Goal: Transaction & Acquisition: Purchase product/service

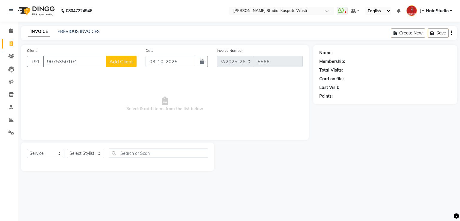
select select "130"
select select "service"
click at [57, 62] on input "9075350104" at bounding box center [74, 61] width 63 height 11
type input "9552612759"
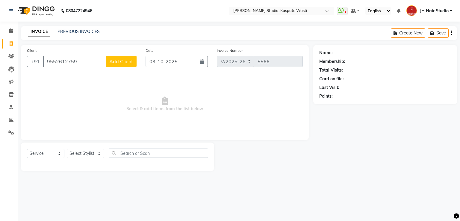
click at [119, 61] on span "Add Client" at bounding box center [121, 61] width 24 height 6
select select "22"
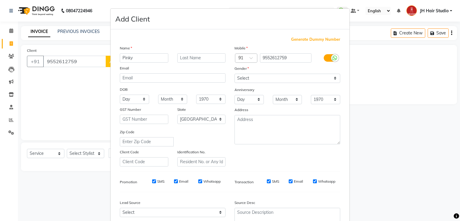
type input "Pinky"
click at [243, 78] on select "Select [DEMOGRAPHIC_DATA] [DEMOGRAPHIC_DATA] Other Prefer Not To Say" at bounding box center [287, 78] width 106 height 9
select select "female"
click at [234, 74] on select "Select [DEMOGRAPHIC_DATA] [DEMOGRAPHIC_DATA] Other Prefer Not To Say" at bounding box center [287, 78] width 106 height 9
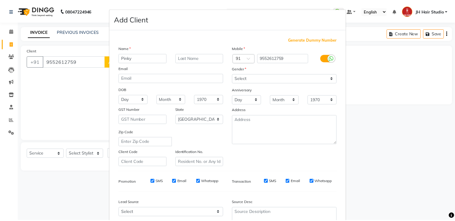
scroll to position [58, 0]
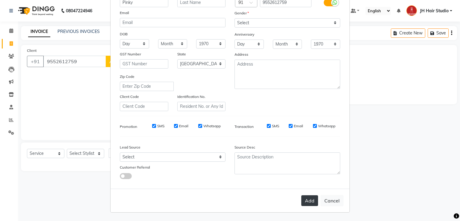
click at [311, 195] on button "Add" at bounding box center [309, 200] width 17 height 11
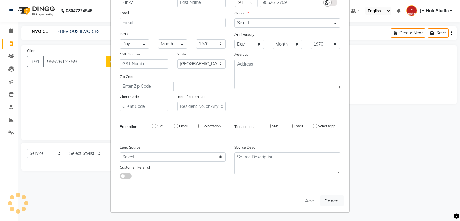
select select
select select "null"
select select
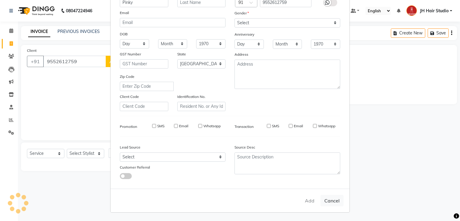
select select
checkbox input "false"
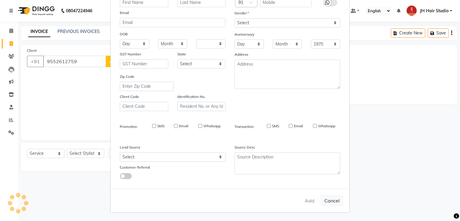
checkbox input "false"
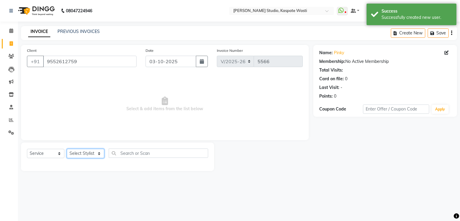
click at [84, 153] on select "Select Stylist [F1] GANESH [F1] Jagdish [ F1] RAM [F1]Sanjay [F1]Siddhu [F1] Su…" at bounding box center [85, 153] width 37 height 9
select select "90919"
click at [67, 149] on select "Select Stylist [F1] GANESH [F1] Jagdish [ F1] RAM [F1]Sanjay [F1]Siddhu [F1] Su…" at bounding box center [85, 153] width 37 height 9
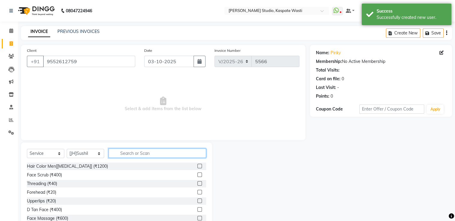
click at [135, 156] on input "text" at bounding box center [158, 152] width 98 height 9
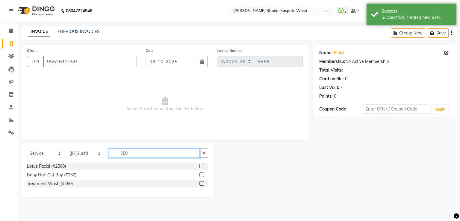
type input "250"
click at [201, 174] on label at bounding box center [201, 174] width 4 height 4
click at [201, 174] on input "checkbox" at bounding box center [201, 175] width 4 height 4
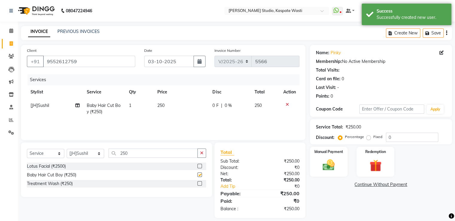
checkbox input "false"
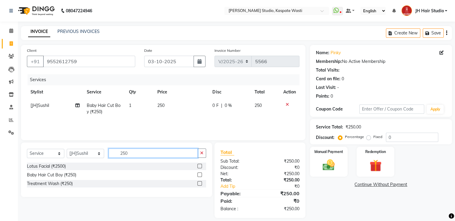
click at [125, 152] on input "250" at bounding box center [153, 152] width 89 height 9
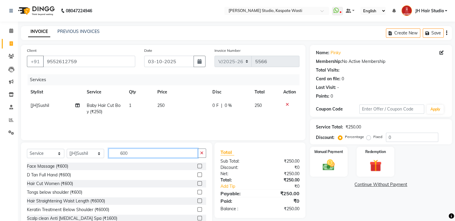
type input "600"
click at [198, 184] on label at bounding box center [200, 183] width 4 height 4
click at [198, 184] on input "checkbox" at bounding box center [200, 184] width 4 height 4
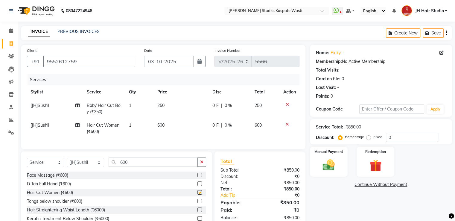
checkbox input "false"
click at [84, 167] on select "Select Stylist [F1] GANESH [F1] Jagdish [ F1] RAM [F1]Sanjay [F1]Siddhu [F1] Su…" at bounding box center [85, 162] width 37 height 9
select select "68687"
click at [67, 163] on select "Select Stylist [F1] GANESH [F1] Jagdish [ F1] RAM [F1]Sanjay [F1]Siddhu [F1] Su…" at bounding box center [85, 162] width 37 height 9
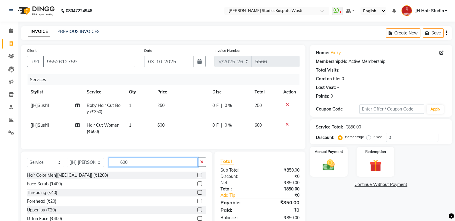
click at [126, 166] on input "600" at bounding box center [153, 161] width 89 height 9
type input "400"
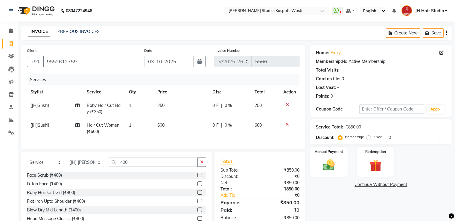
click at [198, 195] on label at bounding box center [200, 192] width 4 height 4
click at [198, 195] on input "checkbox" at bounding box center [200, 193] width 4 height 4
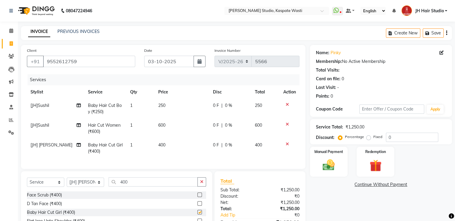
checkbox input "false"
click at [159, 144] on span "400" at bounding box center [161, 144] width 7 height 5
select select "68687"
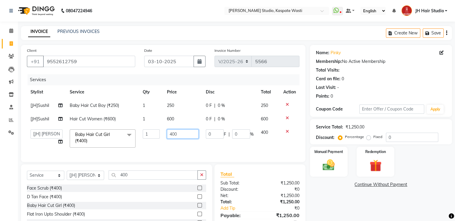
click at [172, 135] on input "400" at bounding box center [183, 133] width 32 height 9
type input "500"
click at [176, 146] on td "500" at bounding box center [182, 138] width 39 height 25
select select "68687"
click at [323, 168] on img at bounding box center [329, 165] width 20 height 14
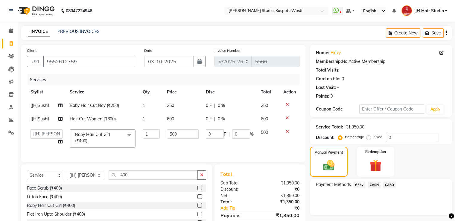
click at [356, 184] on span "GPay" at bounding box center [360, 184] width 12 height 7
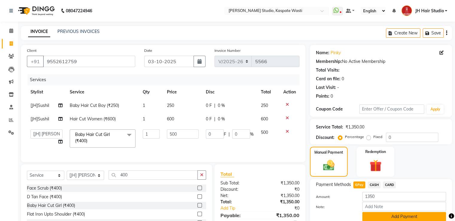
click at [405, 216] on button "Add Payment" at bounding box center [405, 216] width 84 height 9
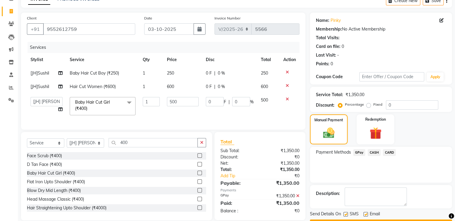
scroll to position [49, 0]
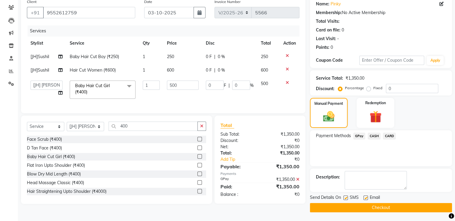
click at [369, 202] on div "Send Details On SMS Email Checkout" at bounding box center [381, 203] width 142 height 18
click at [386, 208] on button "Checkout" at bounding box center [381, 207] width 142 height 9
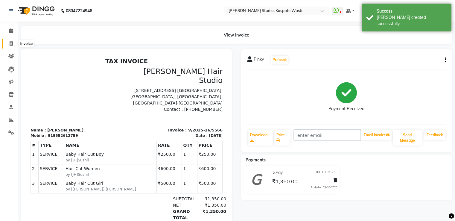
click at [11, 45] on icon at bounding box center [11, 43] width 3 height 4
select select "service"
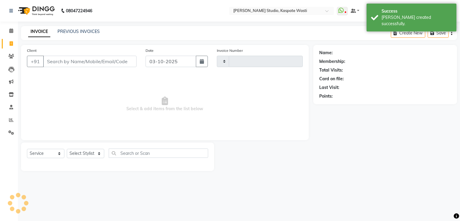
type input "5567"
select select "130"
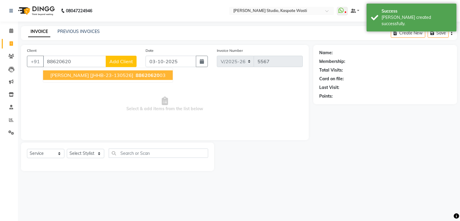
click at [80, 76] on span "Swapnil [JHHB-23-130526]" at bounding box center [91, 75] width 83 height 6
type input "8862062003"
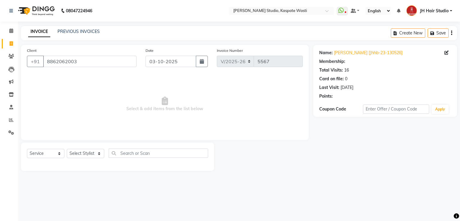
select select "1: Object"
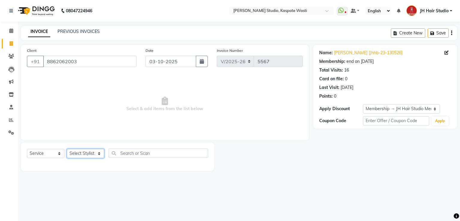
click at [85, 152] on select "Select Stylist [F1] GANESH [F1] Jagdish [ F1] RAM [F1]Sanjay [F1]Siddhu [F1] Su…" at bounding box center [85, 153] width 37 height 9
select select "93458"
click at [67, 149] on select "Select Stylist [F1] GANESH [F1] Jagdish [ F1] RAM [F1]Sanjay [F1]Siddhu [F1] Su…" at bounding box center [85, 153] width 37 height 9
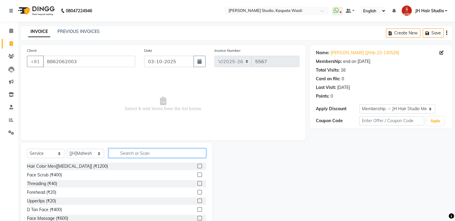
click at [140, 152] on input "text" at bounding box center [158, 152] width 98 height 9
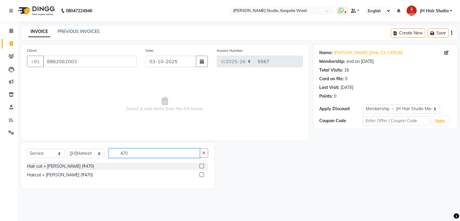
type input "470"
click at [202, 167] on label at bounding box center [201, 166] width 4 height 4
click at [202, 167] on input "checkbox" at bounding box center [201, 166] width 4 height 4
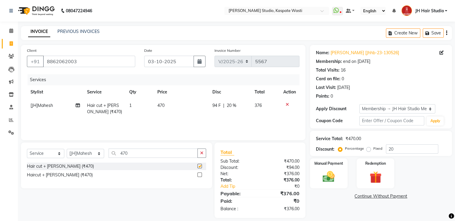
checkbox input "false"
click at [228, 106] on span "20 %" at bounding box center [232, 105] width 10 height 6
select select "93458"
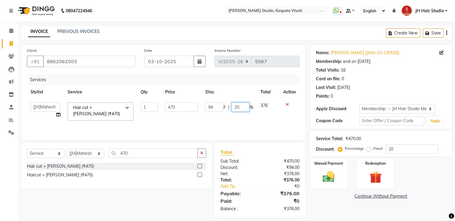
click at [237, 109] on input "20" at bounding box center [241, 106] width 18 height 9
type input "0"
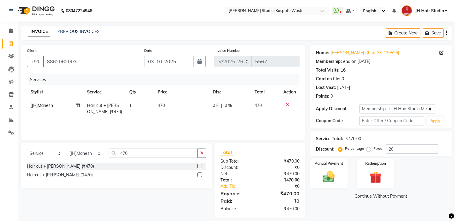
click at [177, 104] on td "470" at bounding box center [181, 109] width 55 height 20
select select "93458"
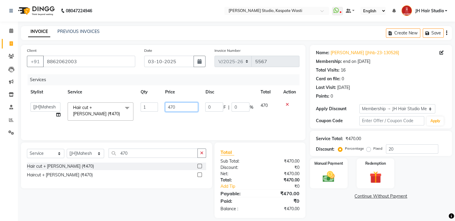
click at [177, 104] on input "470" at bounding box center [181, 106] width 33 height 9
click at [174, 108] on input "470" at bounding box center [181, 106] width 33 height 9
type input "400"
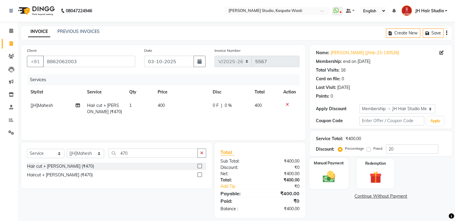
click at [324, 173] on img at bounding box center [329, 177] width 20 height 14
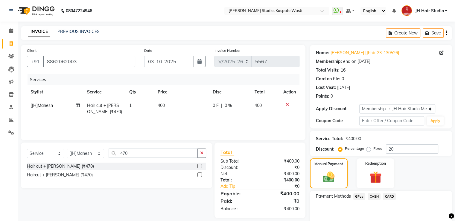
click at [360, 195] on span "GPay" at bounding box center [360, 196] width 12 height 7
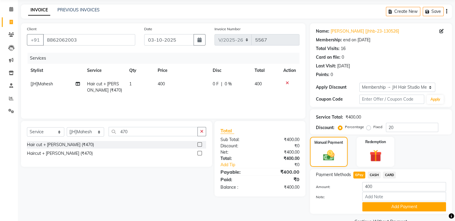
scroll to position [36, 0]
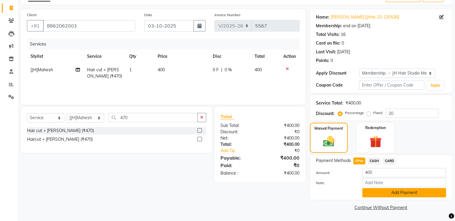
click at [397, 191] on button "Add Payment" at bounding box center [405, 192] width 84 height 9
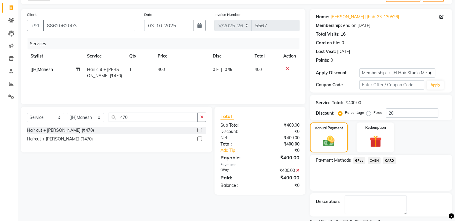
scroll to position [60, 0]
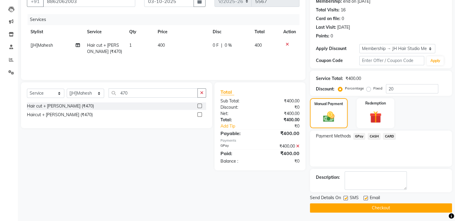
click at [370, 207] on button "Checkout" at bounding box center [381, 207] width 142 height 9
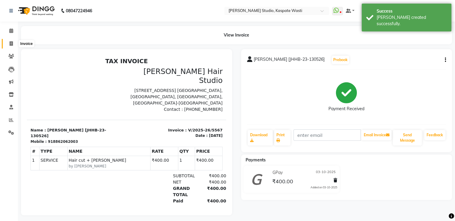
click at [10, 43] on icon at bounding box center [11, 43] width 3 height 4
select select "130"
select select "service"
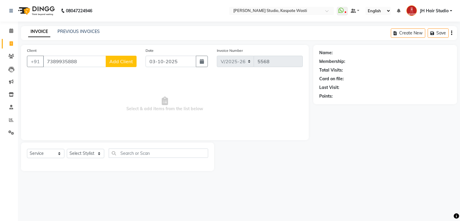
type input "7389935888"
click at [119, 61] on span "Add Client" at bounding box center [121, 61] width 24 height 6
select select "22"
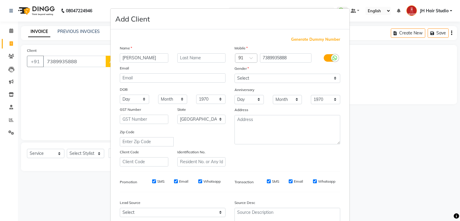
type input "[PERSON_NAME]"
click at [243, 78] on select "Select Male Female Other Prefer Not To Say" at bounding box center [287, 78] width 106 height 9
select select "male"
click at [234, 74] on select "Select Male Female Other Prefer Not To Say" at bounding box center [287, 78] width 106 height 9
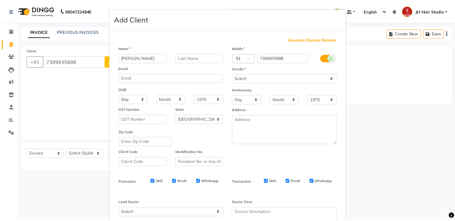
scroll to position [58, 0]
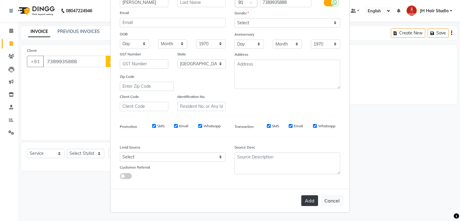
click at [305, 197] on button "Add" at bounding box center [309, 200] width 17 height 11
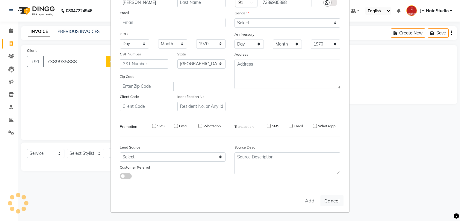
select select
select select "null"
select select
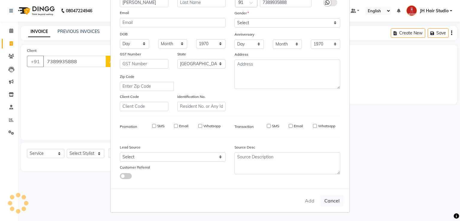
select select
checkbox input "false"
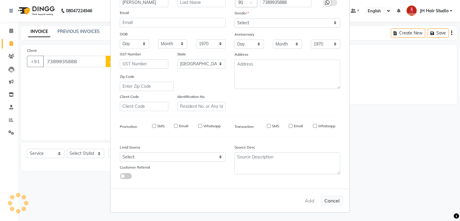
checkbox input "false"
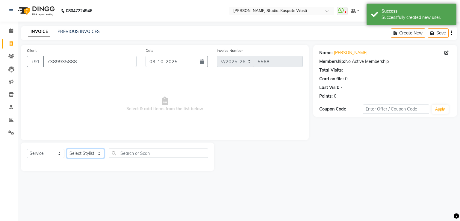
click at [78, 156] on select "Select Stylist [F1] GANESH [F1] Jagdish [ F1] RAM [F1]Sanjay [F1]Siddhu [F1] Su…" at bounding box center [85, 153] width 37 height 9
select select "68687"
click at [67, 149] on select "Select Stylist [F1] GANESH [F1] Jagdish [ F1] RAM [F1]Sanjay [F1]Siddhu [F1] Su…" at bounding box center [85, 153] width 37 height 9
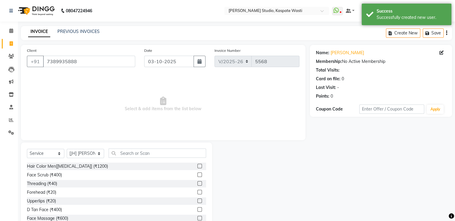
click at [315, 129] on div "Name: Vijay Membership: No Active Membership Total Visits: Card on file: 0 Last…" at bounding box center [383, 138] width 147 height 186
click at [152, 153] on input "text" at bounding box center [158, 152] width 98 height 9
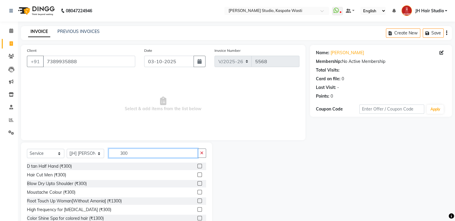
type input "300"
click at [198, 174] on label at bounding box center [200, 174] width 4 height 4
click at [198, 174] on input "checkbox" at bounding box center [200, 175] width 4 height 4
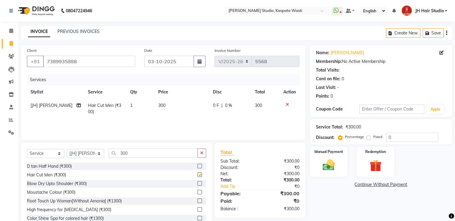
checkbox input "false"
click at [82, 152] on select "Select Stylist [F1] GANESH [F1] Jagdish [ F1] RAM [F1]Sanjay [F1]Siddhu [F1] Su…" at bounding box center [85, 153] width 37 height 9
select select "90801"
click at [67, 149] on select "Select Stylist [F1] GANESH [F1] Jagdish [ F1] RAM [F1]Sanjay [F1]Siddhu [F1] Su…" at bounding box center [85, 153] width 37 height 9
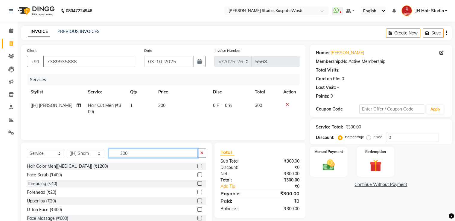
click at [153, 156] on input "300" at bounding box center [153, 152] width 89 height 9
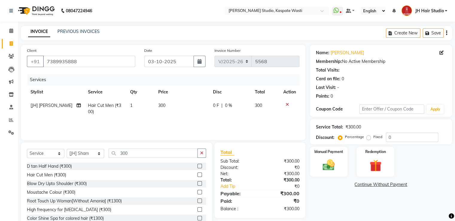
click at [198, 175] on label at bounding box center [200, 174] width 4 height 4
click at [198, 175] on input "checkbox" at bounding box center [200, 175] width 4 height 4
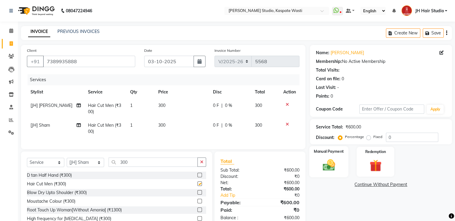
checkbox input "false"
click at [323, 163] on img at bounding box center [329, 165] width 20 height 14
click at [391, 184] on span "CARD" at bounding box center [389, 184] width 13 height 7
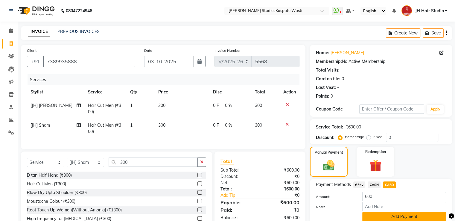
click at [392, 215] on button "Add Payment" at bounding box center [405, 216] width 84 height 9
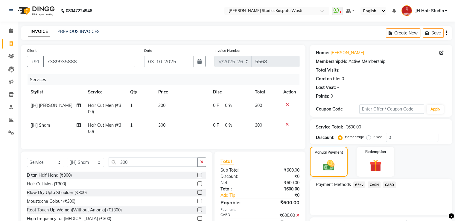
scroll to position [49, 0]
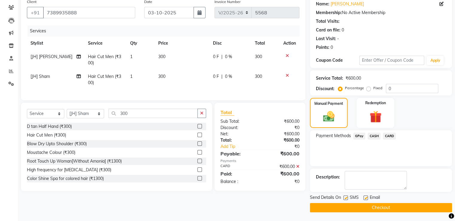
click at [384, 210] on button "Checkout" at bounding box center [381, 207] width 142 height 9
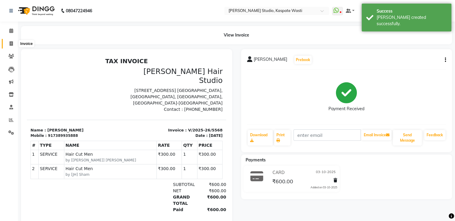
click at [11, 43] on icon at bounding box center [11, 43] width 3 height 4
select select "service"
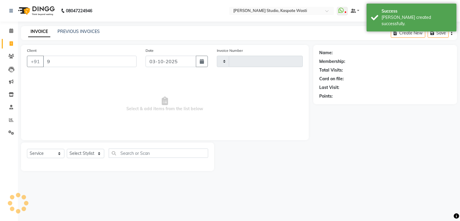
type input "98"
type input "5569"
select select "130"
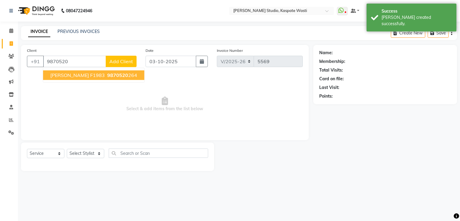
click at [66, 77] on span "Sujit F1983" at bounding box center [77, 75] width 54 height 6
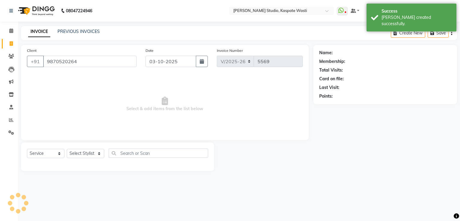
type input "9870520264"
select select "1: Object"
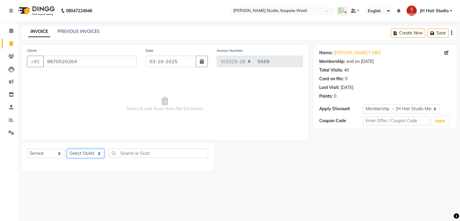
click at [79, 158] on select "Select Stylist [F1] GANESH [F1] Jagdish [ F1] RAM [F1]Sanjay [F1]Siddhu [F1] Su…" at bounding box center [85, 153] width 37 height 9
select select "90919"
click at [67, 149] on select "Select Stylist [F1] GANESH [F1] Jagdish [ F1] RAM [F1]Sanjay [F1]Siddhu [F1] Su…" at bounding box center [85, 153] width 37 height 9
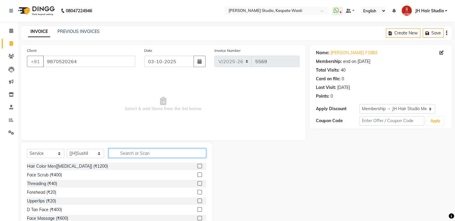
click at [142, 153] on input "text" at bounding box center [158, 152] width 98 height 9
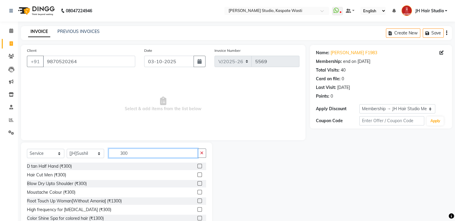
type input "300"
click at [198, 174] on label at bounding box center [200, 174] width 4 height 4
click at [198, 174] on input "checkbox" at bounding box center [200, 175] width 4 height 4
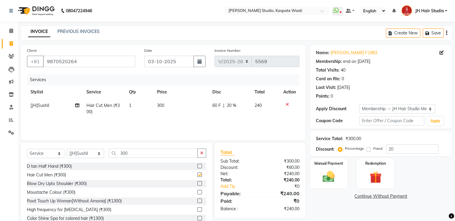
checkbox input "false"
click at [218, 104] on span "60 F" at bounding box center [216, 105] width 8 height 6
select select "90919"
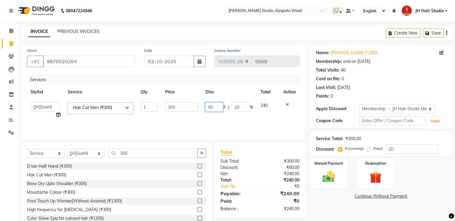
click at [210, 107] on input "60" at bounding box center [214, 106] width 18 height 9
type input "50"
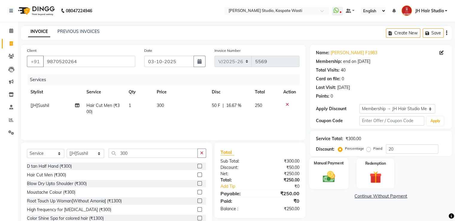
click at [334, 172] on img at bounding box center [329, 177] width 20 height 14
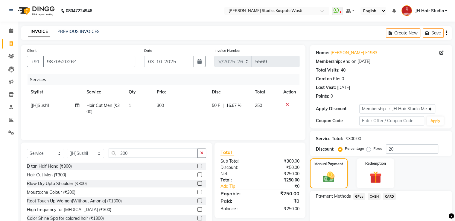
click at [362, 194] on span "GPay" at bounding box center [360, 196] width 12 height 7
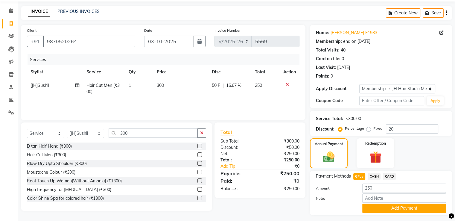
scroll to position [36, 0]
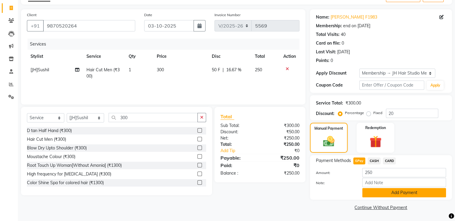
click at [407, 193] on button "Add Payment" at bounding box center [405, 192] width 84 height 9
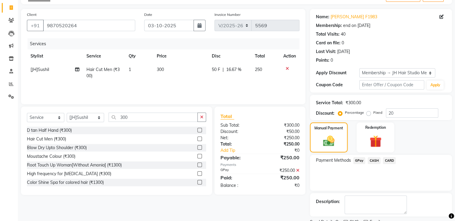
scroll to position [60, 0]
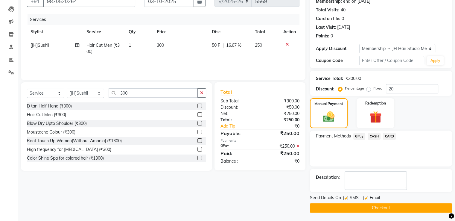
click at [381, 206] on button "Checkout" at bounding box center [381, 207] width 142 height 9
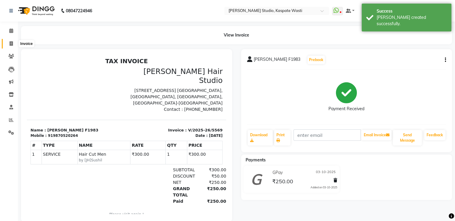
click at [10, 41] on icon at bounding box center [11, 43] width 3 height 4
select select "service"
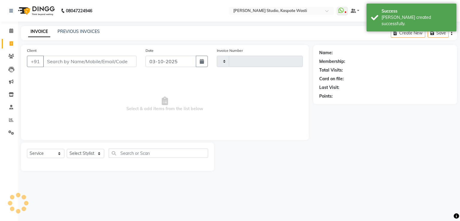
type input "5570"
select select "130"
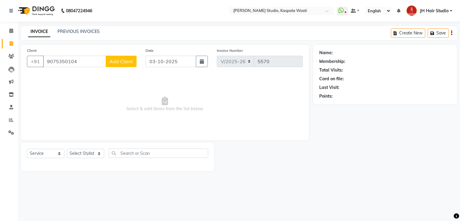
type input "9075350104"
click at [122, 63] on span "Add Client" at bounding box center [121, 61] width 24 height 6
select select "22"
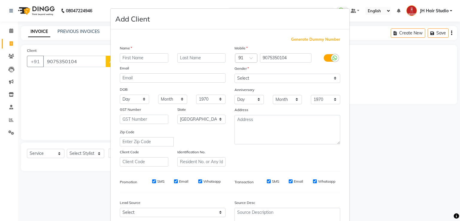
type input "E"
type input "[PERSON_NAME]"
click at [258, 77] on select "Select Male Female Other Prefer Not To Say" at bounding box center [287, 78] width 106 height 9
select select "female"
click at [234, 74] on select "Select Male Female Other Prefer Not To Say" at bounding box center [287, 78] width 106 height 9
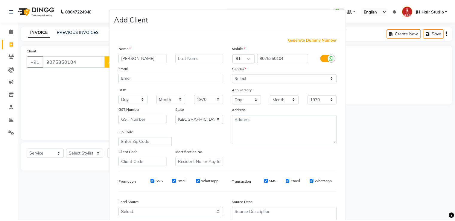
scroll to position [58, 0]
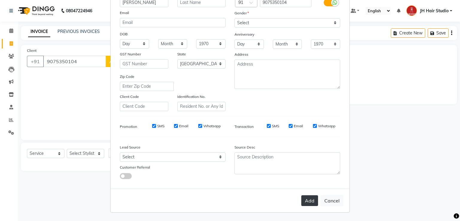
click at [303, 200] on button "Add" at bounding box center [309, 200] width 17 height 11
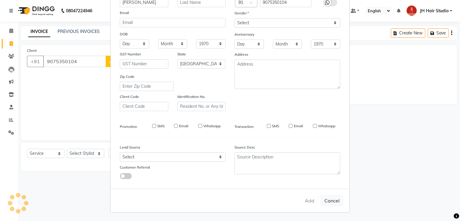
select select
select select "null"
select select
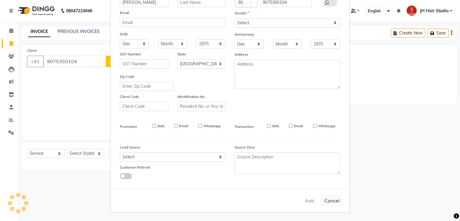
select select
checkbox input "false"
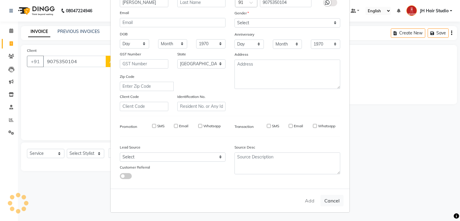
checkbox input "false"
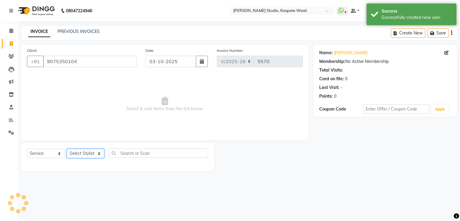
click at [84, 151] on select "Select Stylist [F1] GANESH [F1] Jagdish [ F1] RAM [F1]Sanjay [F1]Siddhu [F1] Su…" at bounding box center [85, 153] width 37 height 9
select select "68687"
click at [67, 149] on select "Select Stylist [F1] GANESH [F1] Jagdish [ F1] RAM [F1]Sanjay [F1]Siddhu [F1] Su…" at bounding box center [85, 153] width 37 height 9
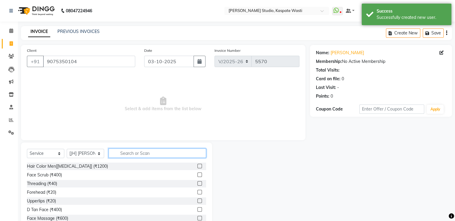
click at [156, 155] on input "text" at bounding box center [158, 152] width 98 height 9
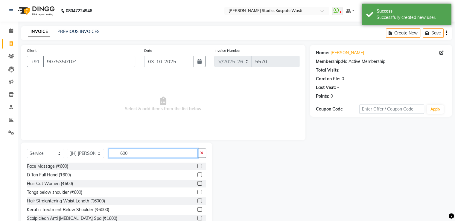
type input "600"
click at [198, 185] on label at bounding box center [200, 183] width 4 height 4
click at [198, 185] on input "checkbox" at bounding box center [200, 184] width 4 height 4
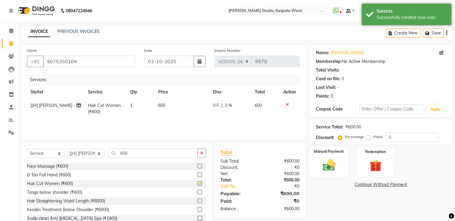
checkbox input "false"
click at [333, 167] on img at bounding box center [329, 165] width 20 height 14
click at [361, 182] on span "GPay" at bounding box center [360, 184] width 12 height 7
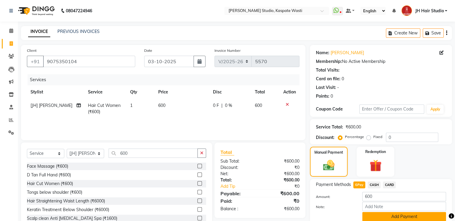
click at [420, 217] on button "Add Payment" at bounding box center [405, 216] width 84 height 9
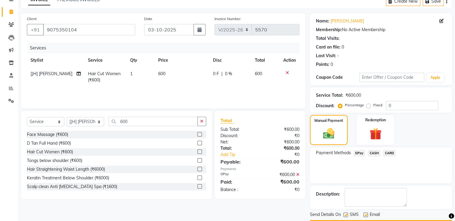
scroll to position [49, 0]
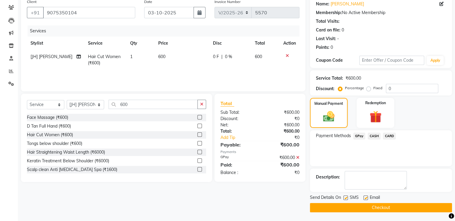
click at [375, 207] on button "Checkout" at bounding box center [381, 207] width 142 height 9
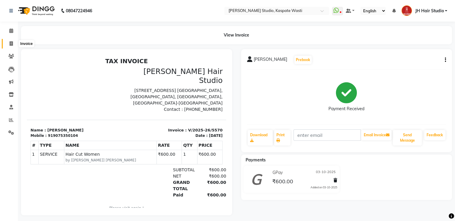
click at [10, 40] on span at bounding box center [11, 43] width 10 height 7
select select "service"
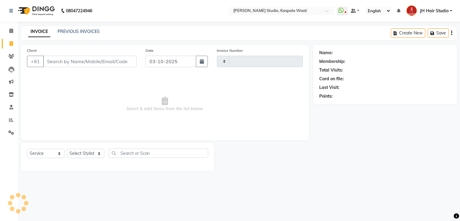
type input "5571"
select select "130"
click at [76, 33] on link "PREVIOUS INVOICES" at bounding box center [78, 31] width 42 height 5
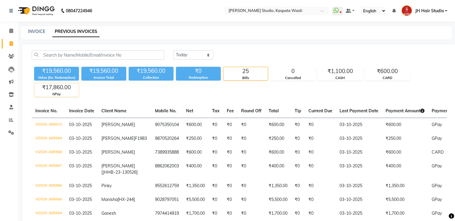
click at [57, 89] on div "₹17,860.00" at bounding box center [56, 87] width 44 height 8
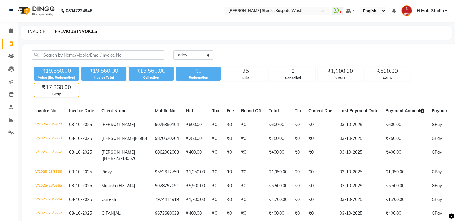
click at [38, 31] on link "INVOICE" at bounding box center [36, 31] width 17 height 5
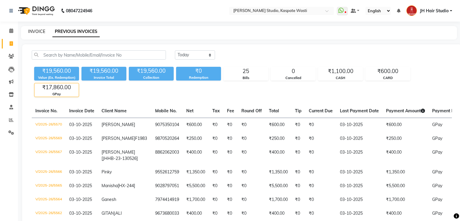
select select "service"
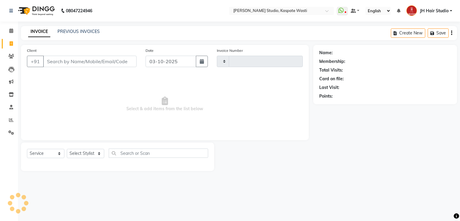
type input "5571"
select select "130"
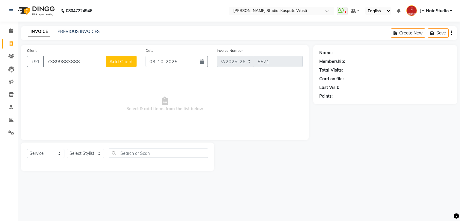
click at [68, 61] on input "73899883888" at bounding box center [74, 61] width 63 height 11
click at [69, 61] on input "73899883888" at bounding box center [74, 61] width 63 height 11
type input "7389965888"
click at [126, 62] on span "Add Client" at bounding box center [121, 61] width 24 height 6
select select "22"
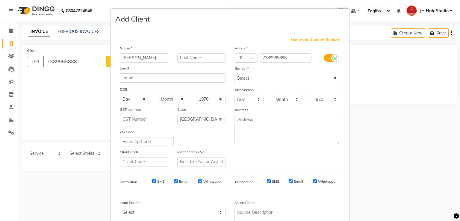
type input "[PERSON_NAME]"
click at [253, 78] on select "Select Male Female Other Prefer Not To Say" at bounding box center [287, 78] width 106 height 9
select select "male"
click at [234, 74] on select "Select Male Female Other Prefer Not To Say" at bounding box center [287, 78] width 106 height 9
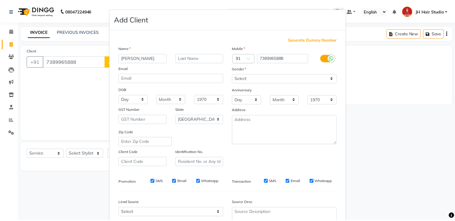
scroll to position [48, 0]
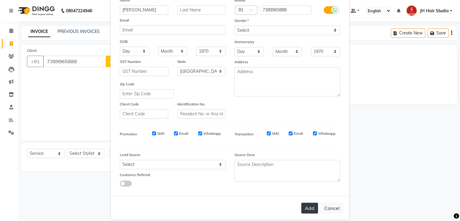
click at [309, 208] on button "Add" at bounding box center [309, 208] width 17 height 11
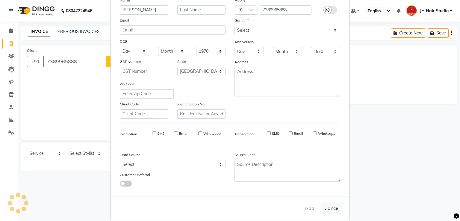
select select
select select "null"
select select
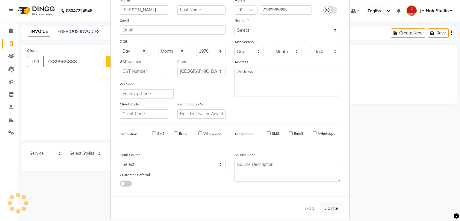
select select
checkbox input "false"
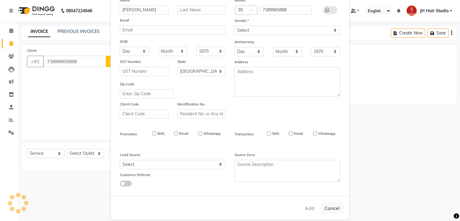
checkbox input "false"
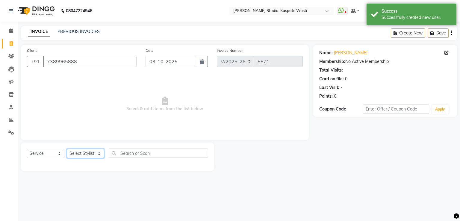
click at [75, 156] on select "Select Stylist [F1] GANESH [F1] Jagdish [ F1] RAM [F1]Sanjay [F1]Siddhu [F1] Su…" at bounding box center [85, 153] width 37 height 9
select select "68687"
click at [67, 149] on select "Select Stylist [F1] GANESH [F1] Jagdish [ F1] RAM [F1]Sanjay [F1]Siddhu [F1] Su…" at bounding box center [85, 153] width 37 height 9
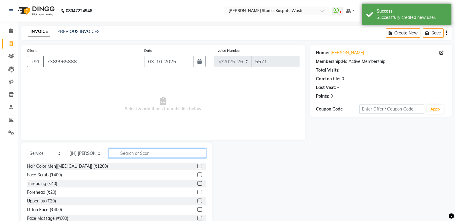
click at [138, 151] on input "text" at bounding box center [158, 152] width 98 height 9
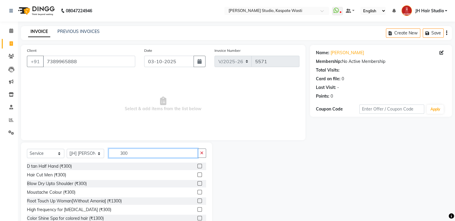
type input "300"
click at [198, 173] on label at bounding box center [200, 174] width 4 height 4
click at [198, 173] on input "checkbox" at bounding box center [200, 175] width 4 height 4
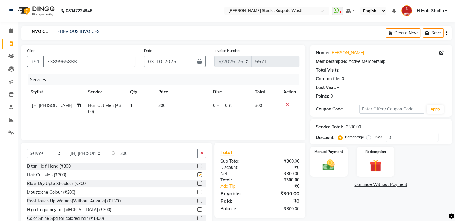
checkbox input "false"
click at [84, 151] on select "Select Stylist [F1] GANESH [F1] Jagdish [ F1] RAM [F1]Sanjay [F1]Siddhu [F1] Su…" at bounding box center [85, 153] width 37 height 9
select select "90801"
click at [67, 149] on select "Select Stylist [F1] GANESH [F1] Jagdish [ F1] RAM [F1]Sanjay [F1]Siddhu [F1] Su…" at bounding box center [85, 153] width 37 height 9
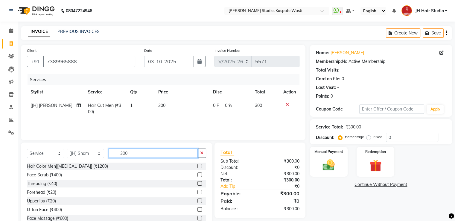
click at [151, 156] on input "300" at bounding box center [153, 152] width 89 height 9
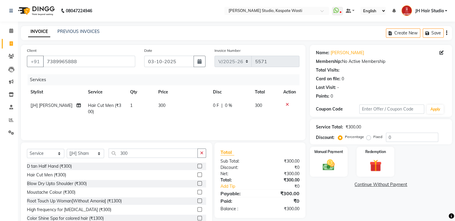
click at [198, 175] on label at bounding box center [200, 174] width 4 height 4
click at [198, 175] on input "checkbox" at bounding box center [200, 175] width 4 height 4
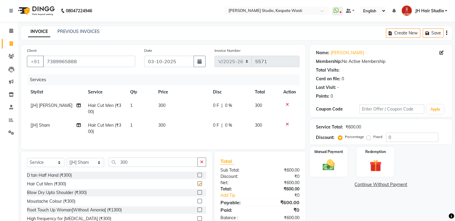
checkbox input "false"
click at [330, 173] on div "Manual Payment" at bounding box center [328, 161] width 39 height 31
click at [358, 184] on span "GPay" at bounding box center [360, 184] width 12 height 7
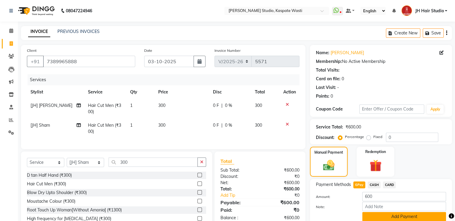
click at [388, 215] on button "Add Payment" at bounding box center [405, 216] width 84 height 9
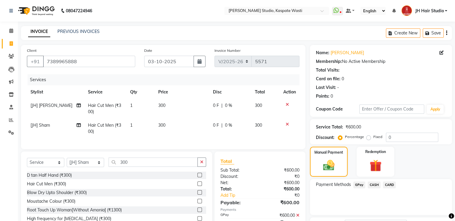
scroll to position [49, 0]
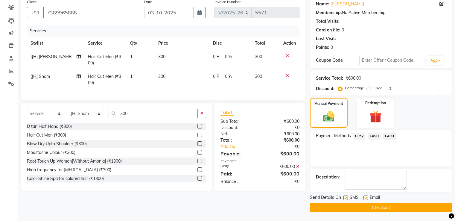
click at [381, 204] on button "Checkout" at bounding box center [381, 207] width 142 height 9
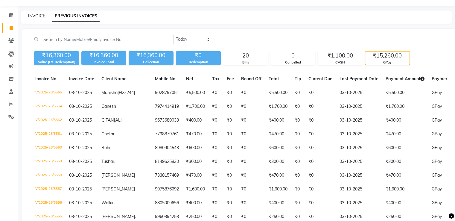
click at [34, 17] on link "INVOICE" at bounding box center [36, 15] width 17 height 5
select select "service"
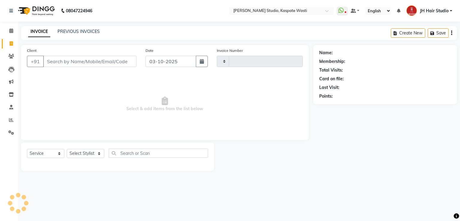
type input "5572"
select select "130"
click at [72, 32] on link "PREVIOUS INVOICES" at bounding box center [78, 31] width 42 height 5
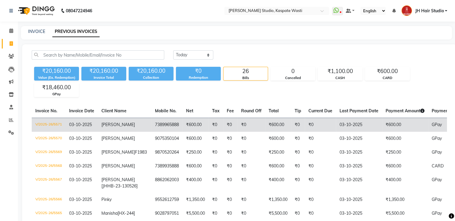
click at [160, 122] on td "7389965888" at bounding box center [166, 125] width 31 height 14
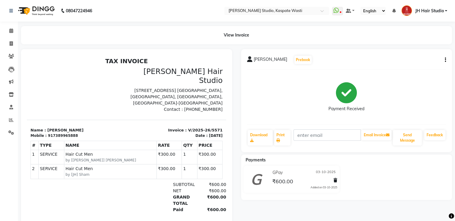
click at [445, 60] on icon "button" at bounding box center [445, 60] width 1 height 0
click at [422, 64] on div "Edit Invoice" at bounding box center [422, 63] width 30 height 7
select select "service"
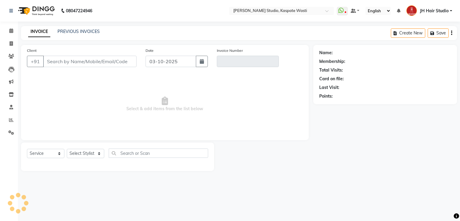
type input "7389965888"
type input "V/2025-26/5571"
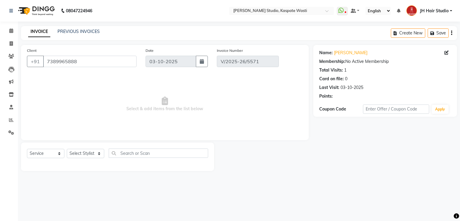
select select "select"
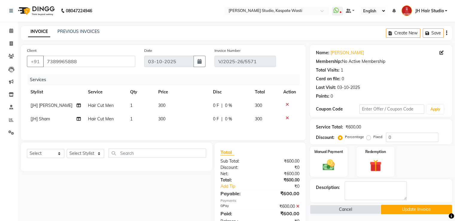
click at [297, 208] on icon at bounding box center [297, 206] width 3 height 4
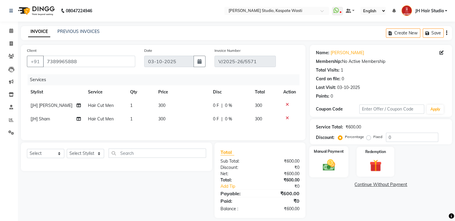
click at [321, 166] on img at bounding box center [329, 165] width 20 height 14
click at [388, 183] on span "CARD" at bounding box center [389, 184] width 13 height 7
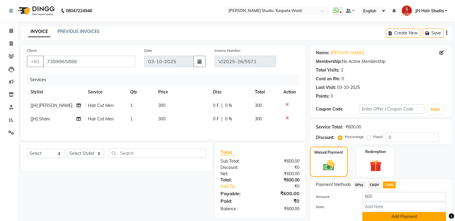
click at [405, 214] on button "Add Payment" at bounding box center [405, 216] width 84 height 9
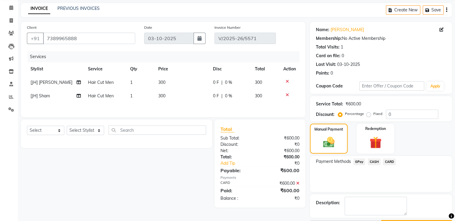
scroll to position [40, 0]
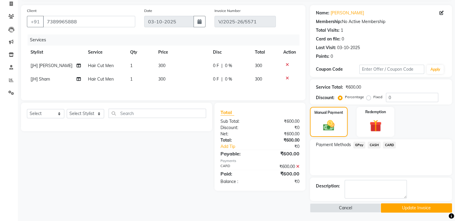
click at [406, 203] on button "Update Invoice" at bounding box center [416, 207] width 71 height 9
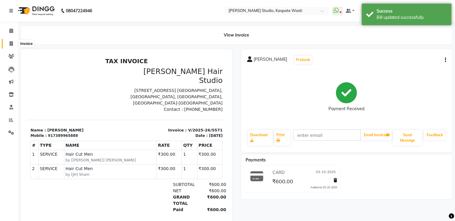
click at [12, 46] on span at bounding box center [11, 43] width 10 height 7
select select "service"
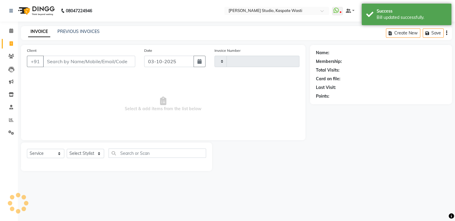
type input "5572"
select select "130"
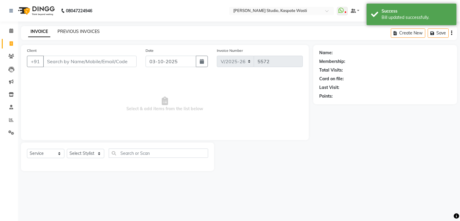
click at [79, 31] on link "PREVIOUS INVOICES" at bounding box center [78, 31] width 42 height 5
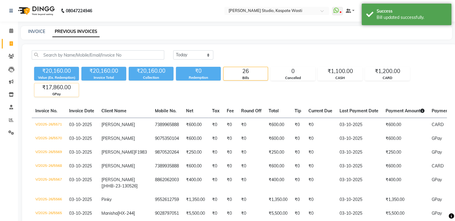
click at [61, 89] on div "₹17,860.00" at bounding box center [56, 87] width 44 height 8
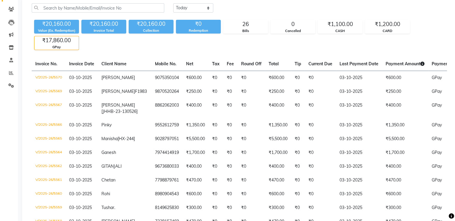
scroll to position [46, 0]
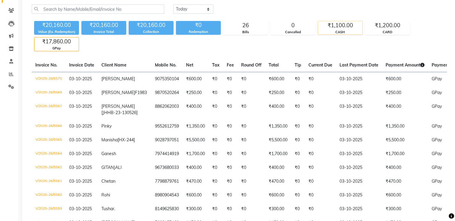
click at [342, 25] on div "₹1,100.00" at bounding box center [340, 25] width 44 height 8
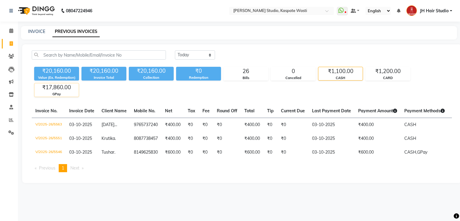
click at [56, 94] on div "GPay" at bounding box center [56, 94] width 44 height 5
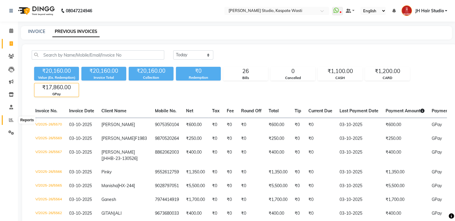
click at [9, 123] on span at bounding box center [11, 120] width 10 height 7
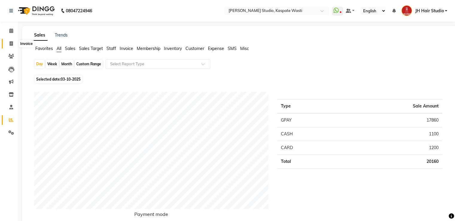
click at [12, 45] on icon at bounding box center [11, 43] width 3 height 4
select select "130"
select select "service"
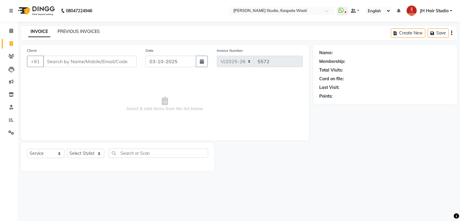
click at [76, 30] on link "PREVIOUS INVOICES" at bounding box center [78, 31] width 42 height 5
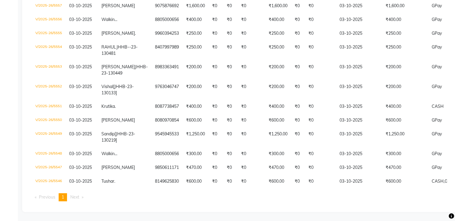
scroll to position [357, 0]
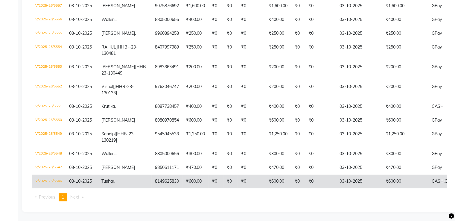
click at [348, 186] on td "03-10-2025" at bounding box center [359, 182] width 46 height 14
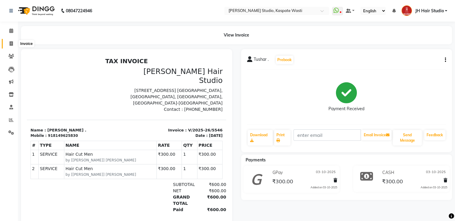
click at [8, 41] on span at bounding box center [11, 43] width 10 height 7
select select "130"
select select "service"
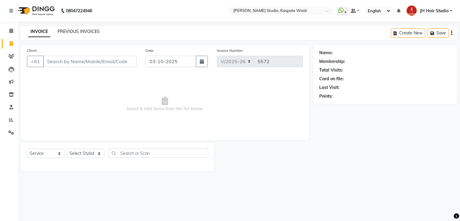
click at [71, 31] on link "PREVIOUS INVOICES" at bounding box center [78, 31] width 42 height 5
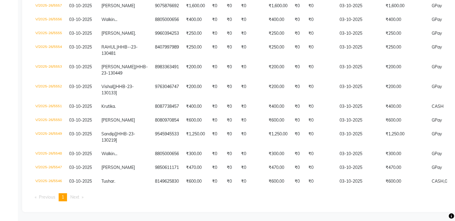
scroll to position [367, 0]
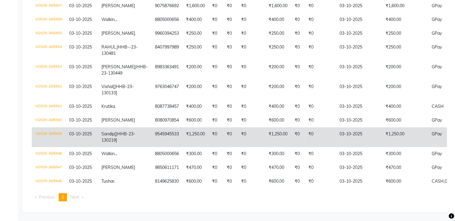
click at [265, 127] on td "₹1,250.00" at bounding box center [278, 137] width 26 height 20
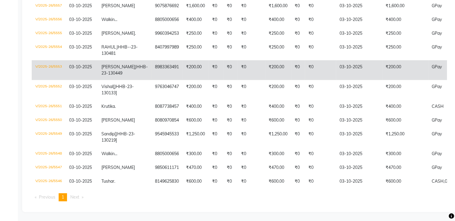
click at [209, 60] on td "₹0" at bounding box center [216, 70] width 15 height 20
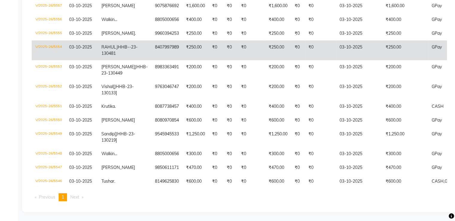
scroll to position [343, 0]
click at [152, 27] on td "9960394253" at bounding box center [166, 34] width 31 height 14
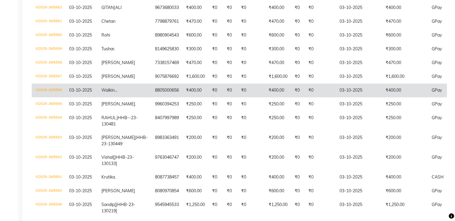
scroll to position [235, 0]
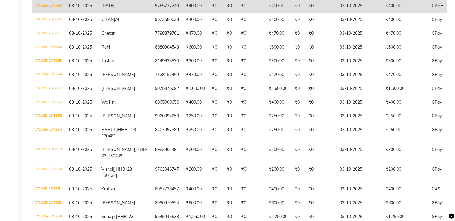
click at [183, 13] on td "₹400.00" at bounding box center [196, 6] width 26 height 14
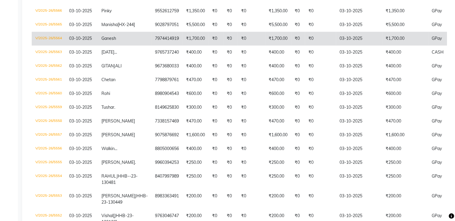
scroll to position [187, 0]
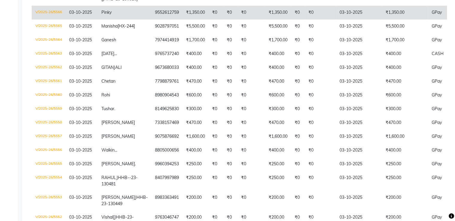
click at [183, 16] on td "₹1,350.00" at bounding box center [196, 13] width 26 height 14
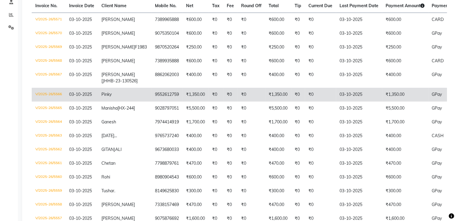
scroll to position [103, 0]
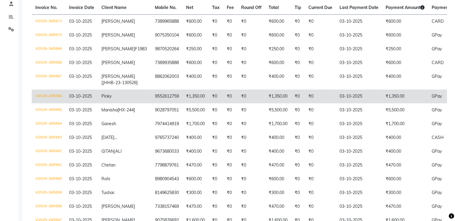
click at [151, 22] on td "7389965888" at bounding box center [166, 21] width 31 height 14
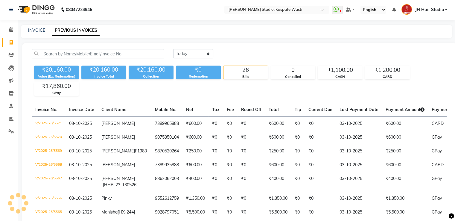
scroll to position [0, 0]
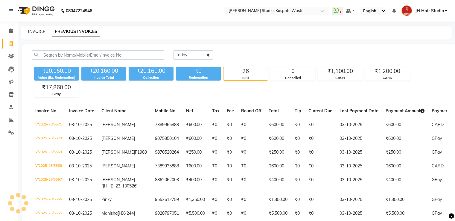
click at [32, 32] on link "INVOICE" at bounding box center [36, 31] width 17 height 5
select select "130"
select select "service"
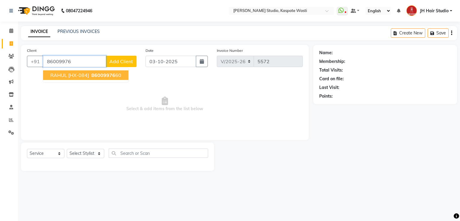
click at [83, 76] on span "RAHUL [HX-084]" at bounding box center [69, 75] width 39 height 6
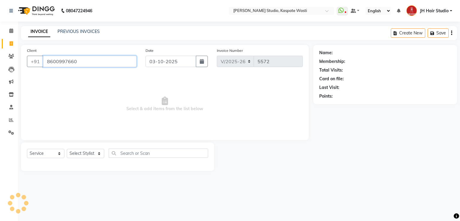
type input "8600997660"
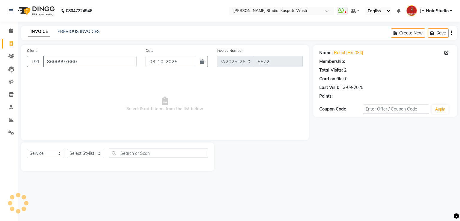
select select "1: Object"
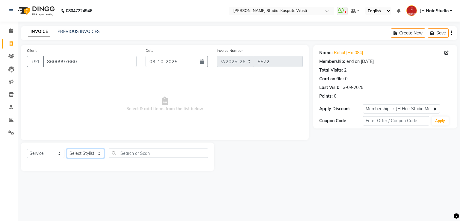
click at [85, 154] on select "Select Stylist [F1] GANESH [F1] Jagdish [ F1] RAM [F1]Sanjay [F1]Siddhu [F1] Su…" at bounding box center [85, 153] width 37 height 9
select select "93458"
click at [67, 149] on select "Select Stylist [F1] GANESH [F1] Jagdish [ F1] RAM [F1]Sanjay [F1]Siddhu [F1] Su…" at bounding box center [85, 153] width 37 height 9
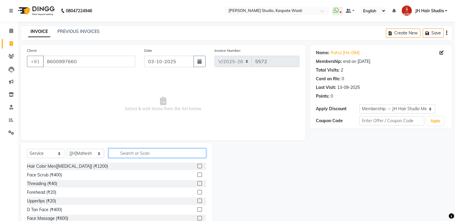
click at [130, 151] on input "text" at bounding box center [158, 152] width 98 height 9
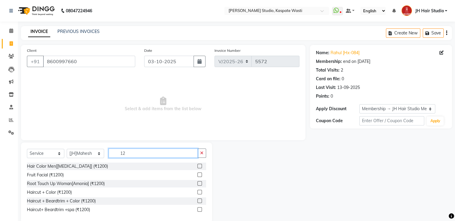
type input "12"
click at [200, 201] on label at bounding box center [200, 200] width 4 height 4
click at [200, 201] on input "checkbox" at bounding box center [200, 201] width 4 height 4
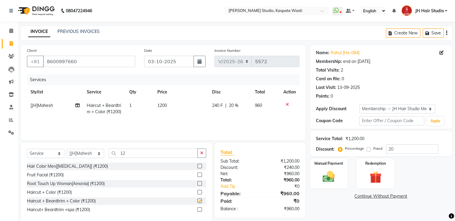
checkbox input "false"
click at [164, 107] on span "1200" at bounding box center [162, 105] width 10 height 5
select select "93458"
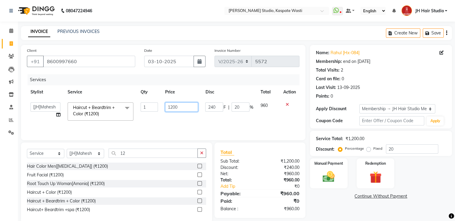
click at [173, 108] on input "1200" at bounding box center [181, 106] width 33 height 9
type input "1500"
click at [123, 154] on input "12" at bounding box center [153, 152] width 89 height 9
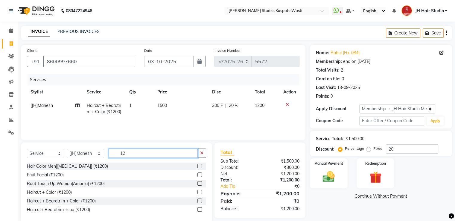
click at [123, 154] on input "12" at bounding box center [153, 152] width 89 height 9
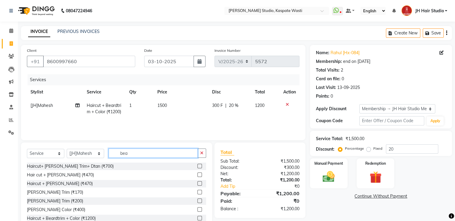
type input "bea"
click at [198, 210] on label at bounding box center [200, 209] width 4 height 4
click at [198, 210] on input "checkbox" at bounding box center [200, 210] width 4 height 4
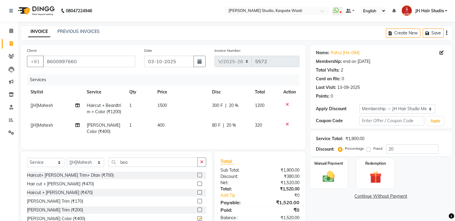
checkbox input "false"
click at [391, 152] on input "20" at bounding box center [412, 148] width 52 height 9
type input "0"
click at [331, 175] on img at bounding box center [329, 177] width 20 height 14
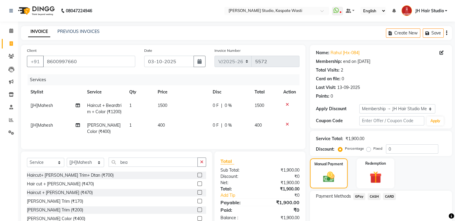
click at [360, 197] on span "GPay" at bounding box center [360, 196] width 12 height 7
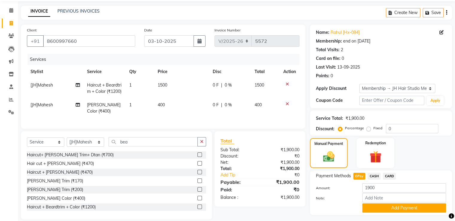
scroll to position [36, 0]
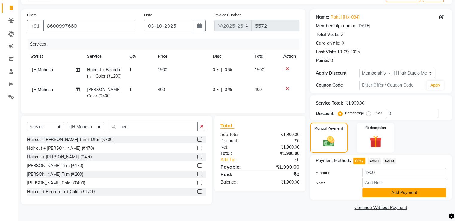
click at [391, 190] on button "Add Payment" at bounding box center [405, 192] width 84 height 9
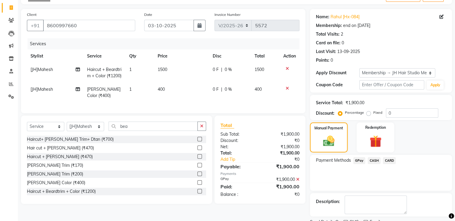
scroll to position [60, 0]
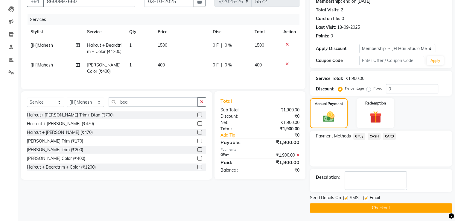
click at [378, 206] on button "Checkout" at bounding box center [381, 207] width 142 height 9
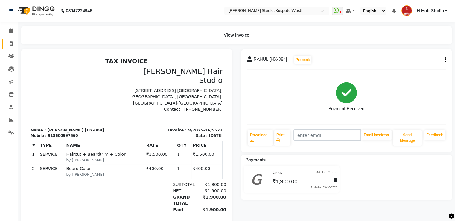
click at [5, 41] on link "Invoice" at bounding box center [9, 44] width 14 height 10
select select "130"
select select "service"
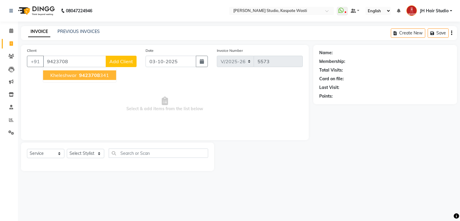
click at [63, 74] on span "Kheleshwar" at bounding box center [63, 75] width 26 height 6
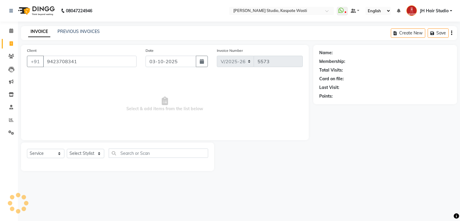
type input "9423708341"
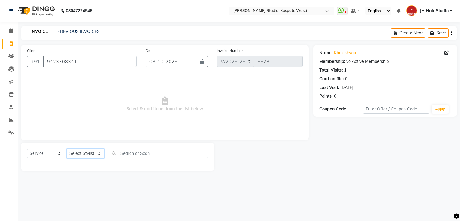
click at [83, 157] on select "Select Stylist [F1] GANESH [F1] Jagdish [ F1] RAM [F1]Sanjay [F1]Siddhu [F1] Su…" at bounding box center [85, 153] width 37 height 9
select select "90919"
click at [67, 149] on select "Select Stylist [F1] GANESH [F1] Jagdish [ F1] RAM [F1]Sanjay [F1]Siddhu [F1] Su…" at bounding box center [85, 153] width 37 height 9
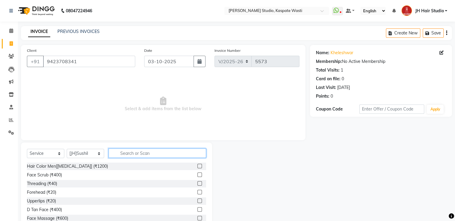
click at [134, 155] on input "text" at bounding box center [158, 152] width 98 height 9
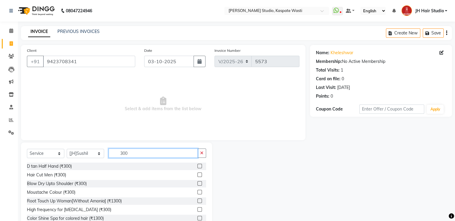
type input "300"
click at [198, 175] on label at bounding box center [200, 174] width 4 height 4
click at [198, 175] on input "checkbox" at bounding box center [200, 175] width 4 height 4
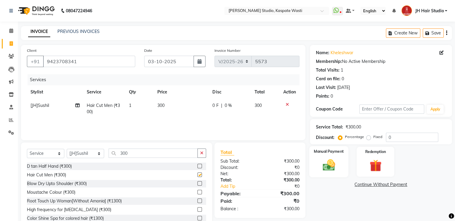
checkbox input "false"
click at [332, 172] on div "Manual Payment" at bounding box center [328, 161] width 39 height 31
click at [359, 185] on span "GPay" at bounding box center [360, 184] width 12 height 7
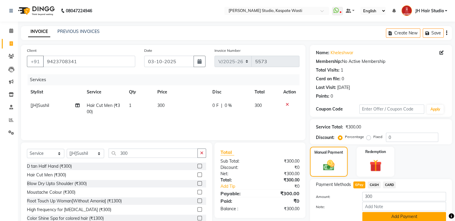
click at [386, 216] on button "Add Payment" at bounding box center [405, 216] width 84 height 9
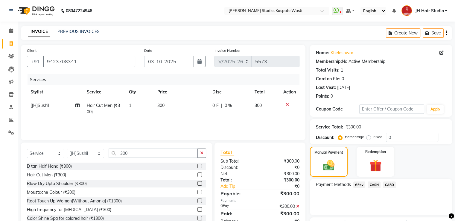
scroll to position [49, 0]
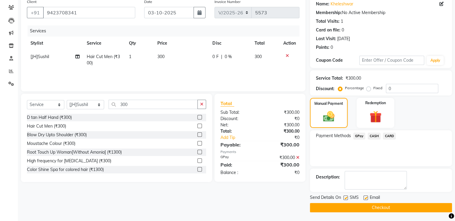
click at [368, 205] on button "Checkout" at bounding box center [381, 207] width 142 height 9
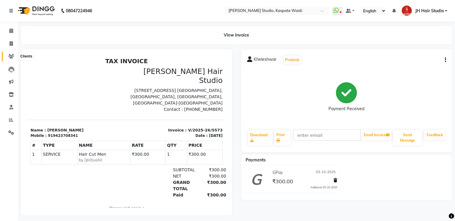
click at [6, 55] on span at bounding box center [11, 56] width 10 height 7
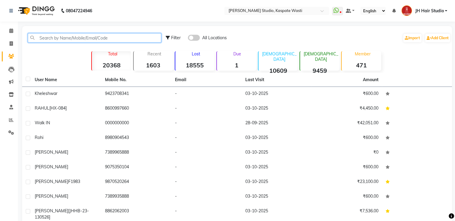
click at [97, 35] on input "text" at bounding box center [95, 37] width 134 height 9
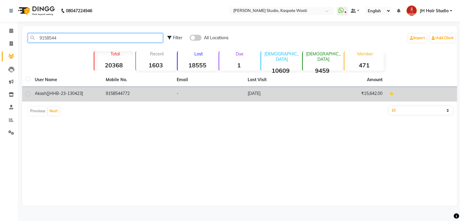
type input "9158544"
click at [117, 92] on td "9158544772" at bounding box center [137, 94] width 71 height 15
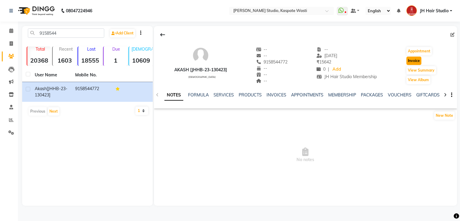
click at [410, 63] on button "Invoice" at bounding box center [413, 61] width 15 height 8
select select "service"
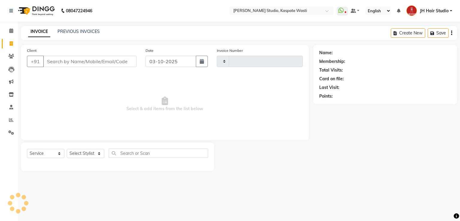
type input "5574"
select select "130"
type input "9158544772"
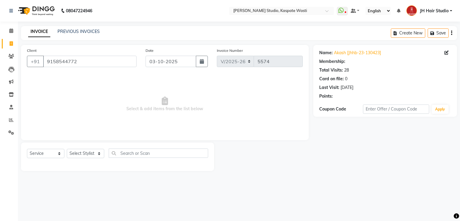
select select "1: Object"
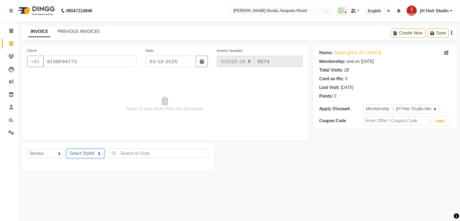
click at [89, 155] on select "Select Stylist [F1] GANESH [F1] Jagdish [ F1] RAM [F1]Sanjay [F1]Siddhu [F1] Su…" at bounding box center [85, 153] width 37 height 9
select select "68687"
click at [67, 149] on select "Select Stylist [F1] GANESH [F1] Jagdish [ F1] RAM [F1]Sanjay [F1]Siddhu [F1] Su…" at bounding box center [85, 153] width 37 height 9
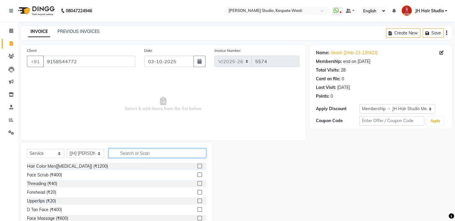
click at [144, 154] on input "text" at bounding box center [158, 152] width 98 height 9
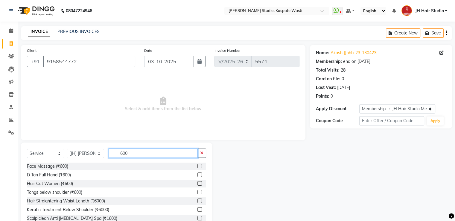
type input "600"
click at [198, 183] on label at bounding box center [200, 183] width 4 height 4
click at [198, 183] on input "checkbox" at bounding box center [200, 184] width 4 height 4
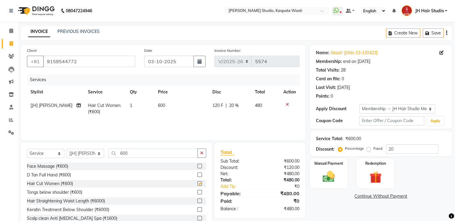
checkbox input "false"
click at [216, 106] on span "120 F" at bounding box center [218, 105] width 11 height 6
select select "68687"
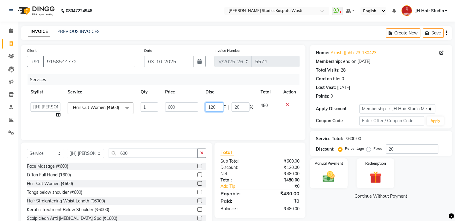
click at [213, 106] on input "120" at bounding box center [214, 106] width 18 height 9
type input "100"
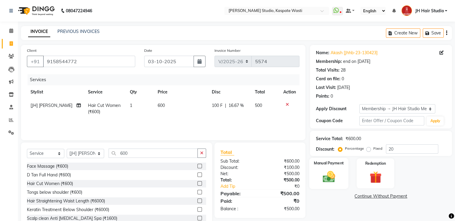
click at [327, 178] on img at bounding box center [329, 177] width 20 height 14
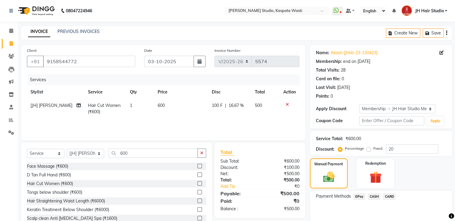
click at [363, 195] on span "GPay" at bounding box center [360, 196] width 12 height 7
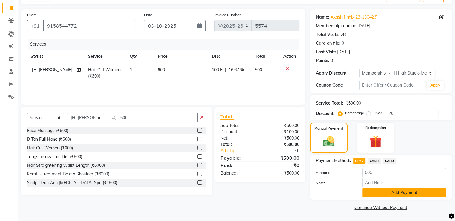
click at [413, 197] on button "Add Payment" at bounding box center [405, 192] width 84 height 9
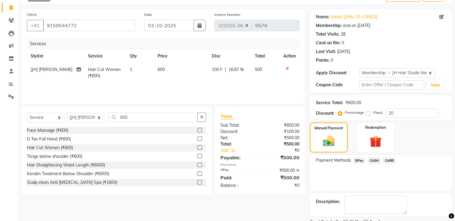
scroll to position [60, 0]
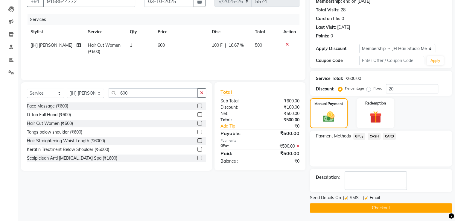
click at [407, 209] on button "Checkout" at bounding box center [381, 207] width 142 height 9
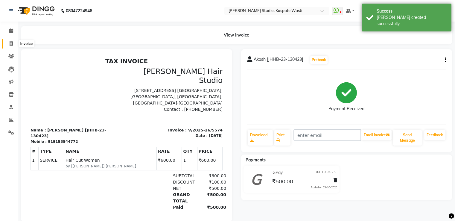
click at [9, 40] on span at bounding box center [11, 43] width 10 height 7
select select "service"
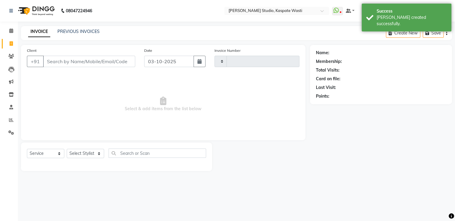
type input "5575"
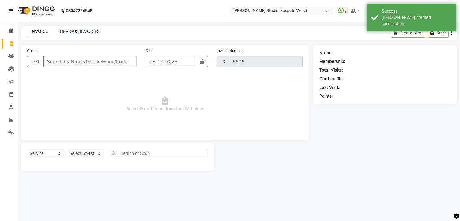
select select "130"
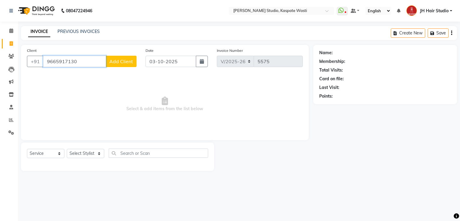
type input "9665917130"
click at [122, 61] on span "Add Client" at bounding box center [121, 61] width 24 height 6
select select "22"
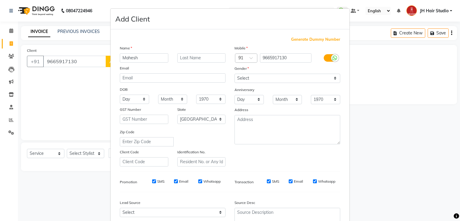
type input "Mahesh"
click at [269, 78] on select "Select Male Female Other Prefer Not To Say" at bounding box center [287, 78] width 106 height 9
select select "male"
click at [234, 74] on select "Select Male Female Other Prefer Not To Say" at bounding box center [287, 78] width 106 height 9
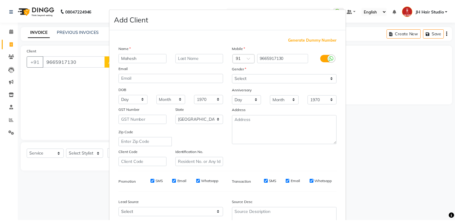
scroll to position [35, 0]
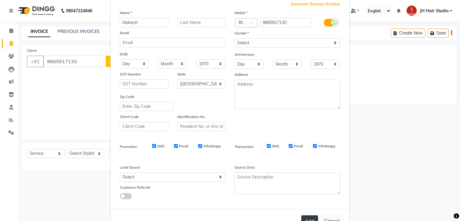
click at [309, 219] on button "Add" at bounding box center [309, 220] width 17 height 11
select select
select select "null"
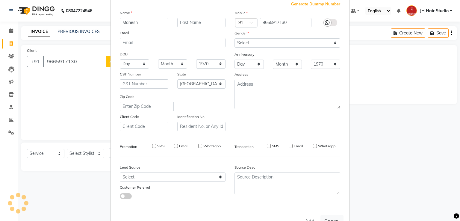
select select
checkbox input "false"
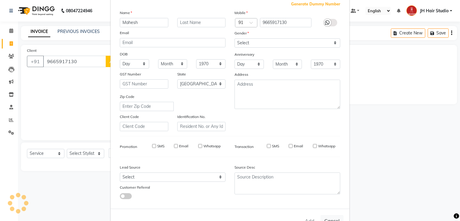
checkbox input "false"
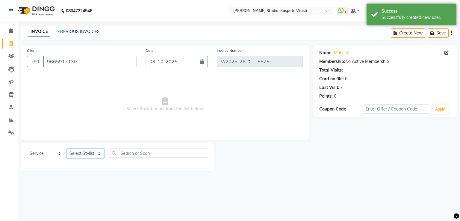
click at [84, 154] on select "Select Stylist [F1] GANESH [F1] Jagdish [ F1] RAM [F1]Sanjay [F1]Siddhu [F1] Su…" at bounding box center [85, 153] width 37 height 9
select select "93458"
click at [67, 149] on select "Select Stylist [F1] GANESH [F1] Jagdish [ F1] RAM [F1]Sanjay [F1]Siddhu [F1] Su…" at bounding box center [85, 153] width 37 height 9
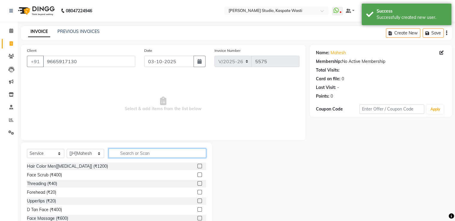
click at [147, 154] on input "text" at bounding box center [158, 152] width 98 height 9
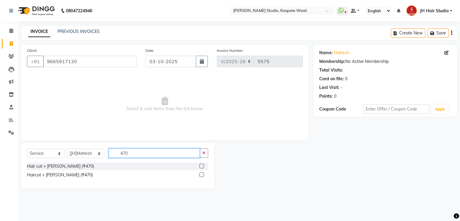
type input "470"
click at [201, 167] on label at bounding box center [201, 166] width 4 height 4
click at [201, 167] on input "checkbox" at bounding box center [201, 166] width 4 height 4
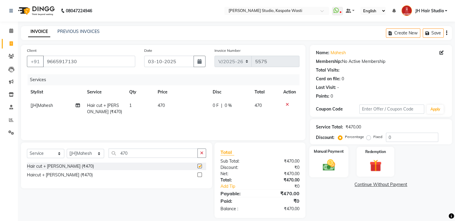
checkbox input "false"
click at [325, 159] on img at bounding box center [329, 165] width 20 height 14
click at [356, 184] on span "GPay" at bounding box center [360, 184] width 12 height 7
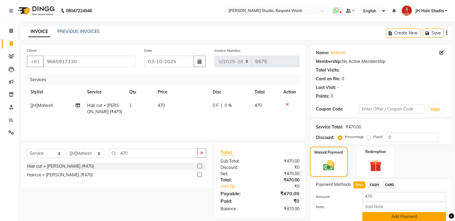
click at [408, 217] on button "Add Payment" at bounding box center [405, 216] width 84 height 9
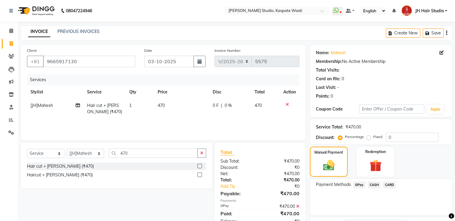
scroll to position [49, 0]
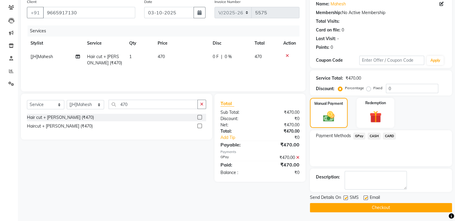
click at [363, 209] on button "Checkout" at bounding box center [381, 207] width 142 height 9
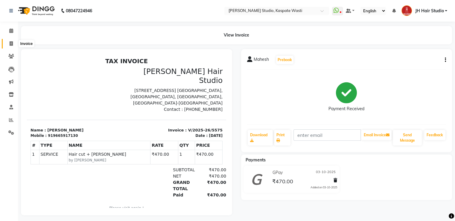
click at [10, 42] on icon at bounding box center [11, 43] width 3 height 4
select select "service"
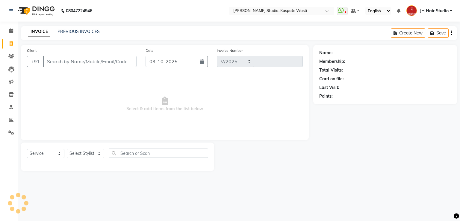
select select "130"
type input "5576"
click at [8, 56] on icon at bounding box center [11, 56] width 6 height 4
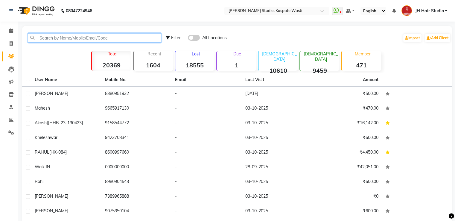
click at [86, 37] on input "text" at bounding box center [95, 37] width 134 height 9
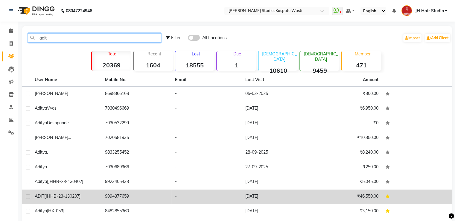
type input "adit"
click at [75, 198] on span "[JHHB-23-130207]" at bounding box center [62, 195] width 36 height 5
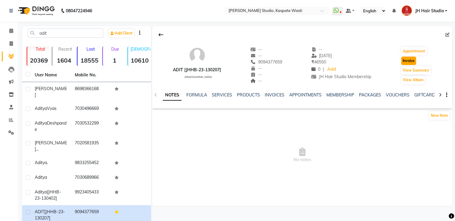
click at [406, 60] on button "Invoice" at bounding box center [408, 61] width 15 height 8
select select "130"
select select "service"
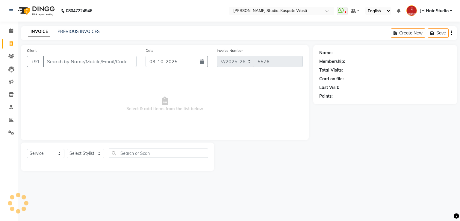
type input "9094377659"
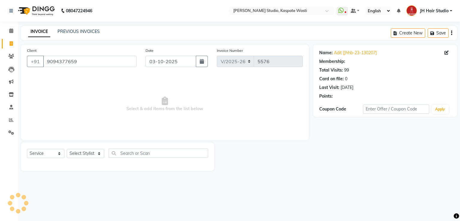
select select "1: Object"
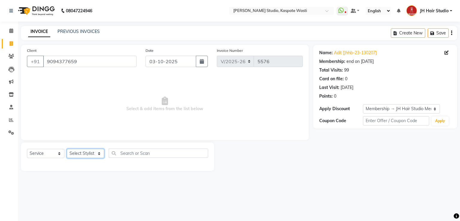
click at [80, 154] on select "Select Stylist [F1] GANESH [F1] Jagdish [ F1] RAM [F1]Sanjay [F1]Siddhu [F1] Su…" at bounding box center [85, 153] width 37 height 9
click at [67, 149] on select "Select Stylist [F1] GANESH [F1] Jagdish [ F1] RAM [F1]Sanjay [F1]Siddhu [F1] Su…" at bounding box center [85, 153] width 37 height 9
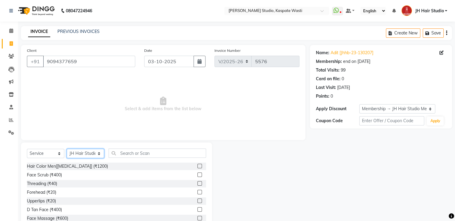
click at [84, 154] on select "Select Stylist [F1] GANESH [F1] Jagdish [ F1] RAM [F1]Sanjay [F1]Siddhu [F1] Su…" at bounding box center [85, 153] width 37 height 9
select select "63820"
click at [67, 149] on select "Select Stylist [F1] GANESH [F1] Jagdish [ F1] RAM [F1]Sanjay [F1]Siddhu [F1] Su…" at bounding box center [85, 153] width 37 height 9
click at [129, 155] on input "text" at bounding box center [158, 152] width 98 height 9
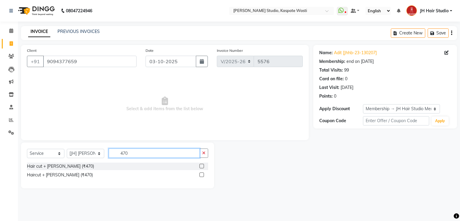
type input "470"
click at [202, 166] on label at bounding box center [201, 166] width 4 height 4
click at [202, 166] on input "checkbox" at bounding box center [201, 166] width 4 height 4
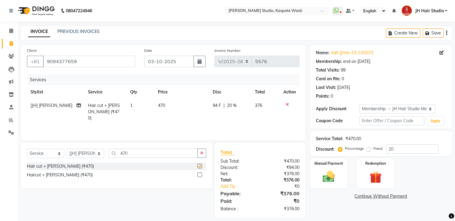
checkbox input "false"
click at [120, 156] on input "470" at bounding box center [153, 152] width 89 height 9
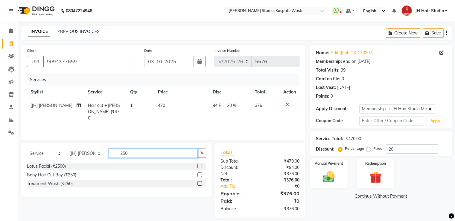
type input "250"
click at [200, 174] on label at bounding box center [200, 174] width 4 height 4
click at [200, 174] on input "checkbox" at bounding box center [200, 175] width 4 height 4
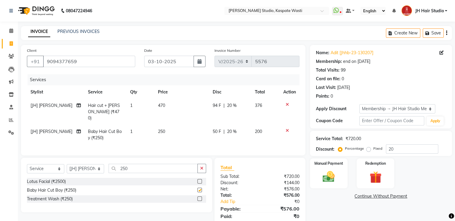
checkbox input "false"
click at [160, 104] on span "470" at bounding box center [161, 105] width 7 height 5
select select "63820"
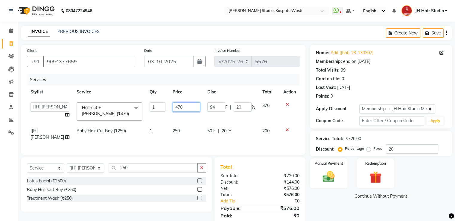
click at [173, 107] on input "470" at bounding box center [187, 106] width 28 height 9
type input "400"
click at [169, 131] on td "250" at bounding box center [186, 134] width 35 height 20
select select "63820"
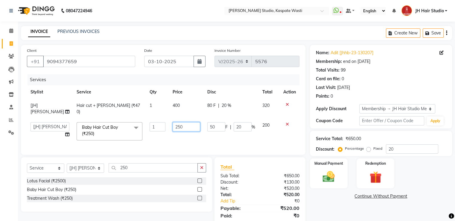
click at [173, 130] on input "250" at bounding box center [187, 126] width 28 height 9
type input "200"
click at [390, 150] on input "20" at bounding box center [412, 148] width 52 height 9
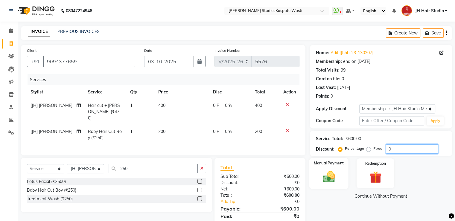
type input "0"
click at [331, 171] on img at bounding box center [329, 177] width 20 height 14
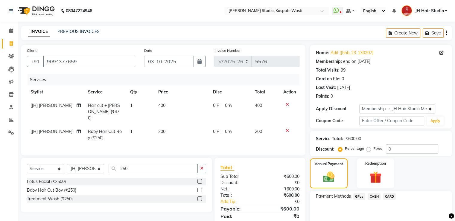
click at [358, 194] on span "GPay" at bounding box center [360, 196] width 12 height 7
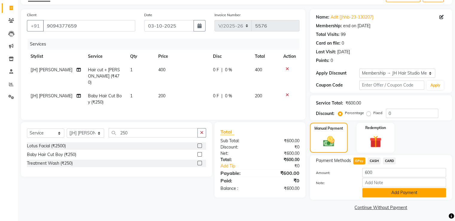
click at [391, 193] on button "Add Payment" at bounding box center [405, 192] width 84 height 9
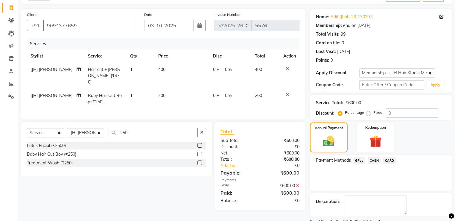
scroll to position [60, 0]
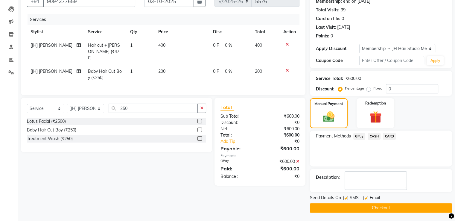
click at [375, 210] on button "Checkout" at bounding box center [381, 207] width 142 height 9
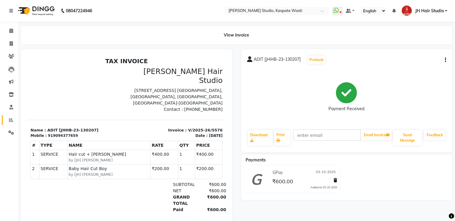
click at [10, 116] on link "Reports" at bounding box center [9, 120] width 14 height 10
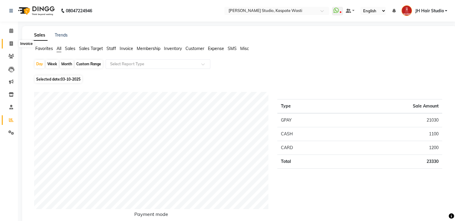
click at [10, 45] on icon at bounding box center [11, 43] width 3 height 4
select select "130"
select select "service"
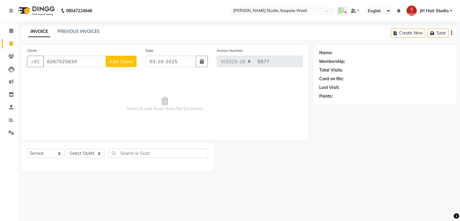
type input "6267525834"
click at [130, 60] on span "Add Client" at bounding box center [121, 61] width 24 height 6
select select "22"
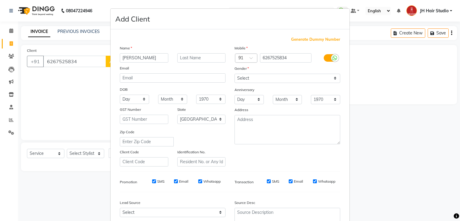
type input "MUFIZ"
click at [262, 81] on select "Select Male Female Other Prefer Not To Say" at bounding box center [287, 78] width 106 height 9
select select "male"
click at [234, 74] on select "Select Male Female Other Prefer Not To Say" at bounding box center [287, 78] width 106 height 9
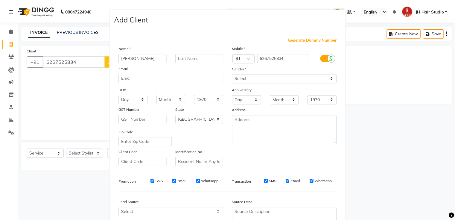
scroll to position [58, 0]
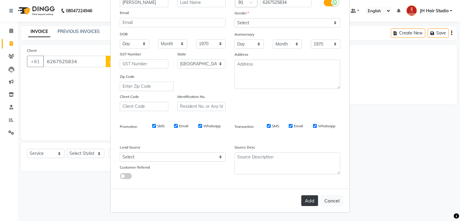
click at [306, 202] on button "Add" at bounding box center [309, 200] width 17 height 11
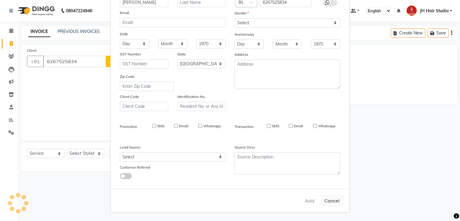
select select
select select "null"
select select
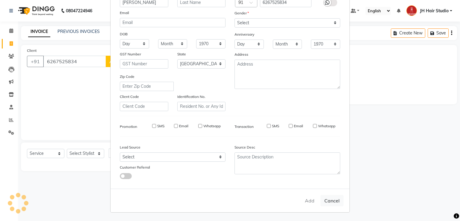
select select
checkbox input "false"
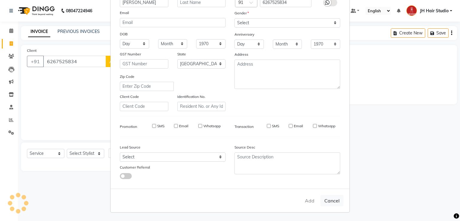
checkbox input "false"
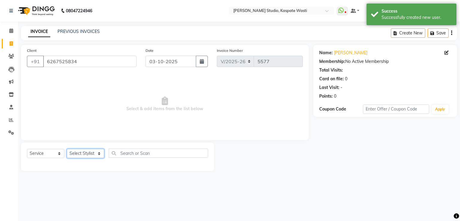
click at [94, 152] on select "Select Stylist [F1] GANESH [F1] Jagdish [ F1] RAM [F1]Sanjay [F1]Siddhu [F1] Su…" at bounding box center [85, 153] width 37 height 9
select select "90919"
click at [67, 149] on select "Select Stylist [F1] GANESH [F1] Jagdish [ F1] RAM [F1]Sanjay [F1]Siddhu [F1] Su…" at bounding box center [85, 153] width 37 height 9
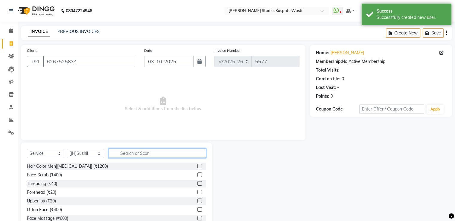
click at [135, 154] on input "text" at bounding box center [158, 152] width 98 height 9
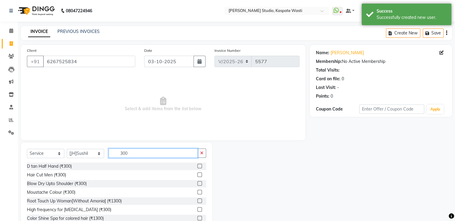
type input "300"
click at [198, 174] on label at bounding box center [200, 174] width 4 height 4
click at [198, 174] on input "checkbox" at bounding box center [200, 175] width 4 height 4
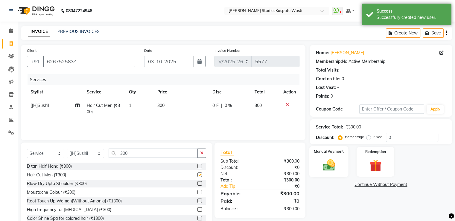
checkbox input "false"
click at [321, 157] on div "Manual Payment" at bounding box center [328, 161] width 39 height 31
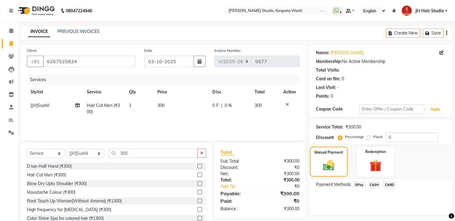
click at [358, 185] on span "GPay" at bounding box center [360, 184] width 12 height 7
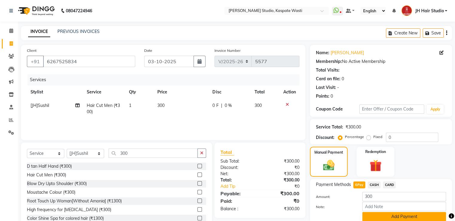
click at [385, 217] on button "Add Payment" at bounding box center [405, 216] width 84 height 9
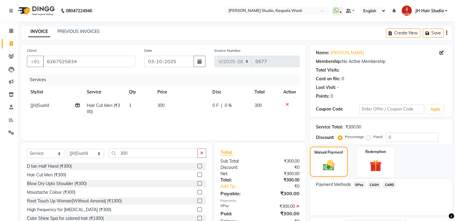
click at [449, 191] on div "Payment Methods GPay CASH CARD" at bounding box center [381, 197] width 142 height 36
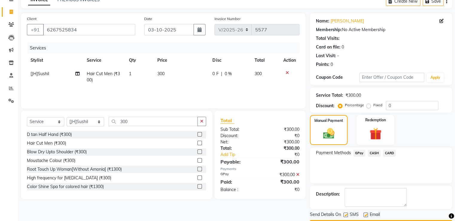
scroll to position [49, 0]
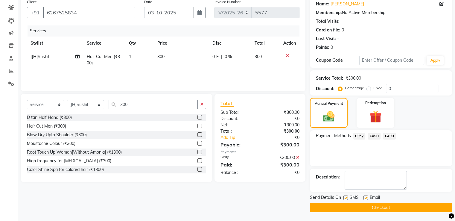
click at [376, 205] on button "Checkout" at bounding box center [381, 207] width 142 height 9
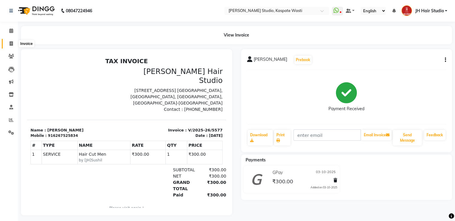
click at [10, 43] on icon at bounding box center [11, 43] width 3 height 4
select select "service"
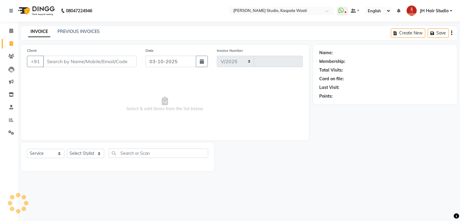
select select "130"
type input "5578"
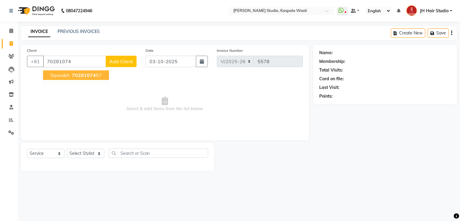
click at [66, 75] on span "saurabh" at bounding box center [59, 75] width 19 height 6
type input "7028107457"
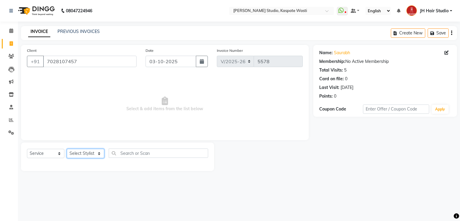
click at [78, 151] on select "Select Stylist [F1] GANESH [F1] Jagdish [ F1] RAM [F1]Sanjay [F1]Siddhu [F1] Su…" at bounding box center [85, 153] width 37 height 9
select select "68687"
click at [67, 149] on select "Select Stylist [F1] GANESH [F1] Jagdish [ F1] RAM [F1]Sanjay [F1]Siddhu [F1] Su…" at bounding box center [85, 153] width 37 height 9
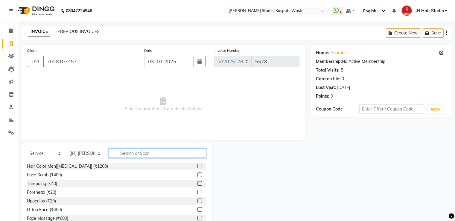
click at [152, 152] on input "text" at bounding box center [158, 152] width 98 height 9
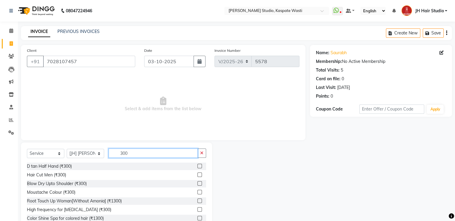
type input "300"
click at [198, 175] on label at bounding box center [200, 174] width 4 height 4
click at [198, 175] on input "checkbox" at bounding box center [200, 175] width 4 height 4
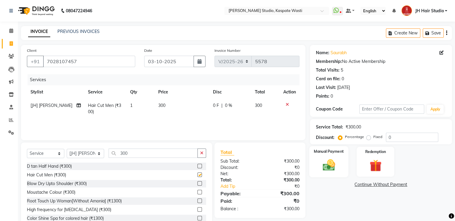
checkbox input "false"
click at [330, 162] on img at bounding box center [329, 165] width 20 height 14
click at [358, 184] on span "GPay" at bounding box center [360, 184] width 12 height 7
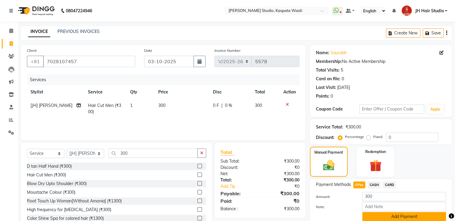
click at [398, 214] on button "Add Payment" at bounding box center [405, 216] width 84 height 9
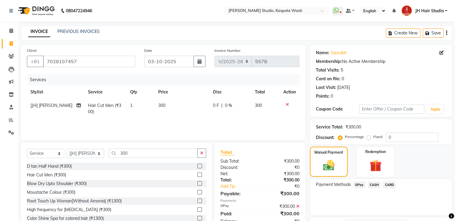
scroll to position [49, 0]
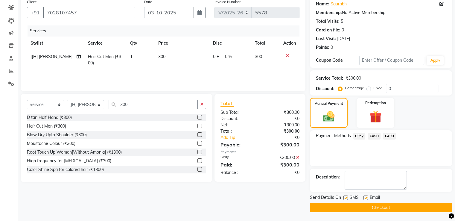
click at [383, 210] on button "Checkout" at bounding box center [381, 207] width 142 height 9
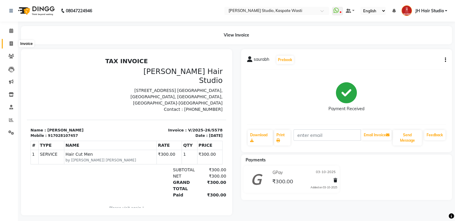
click at [12, 43] on icon at bounding box center [11, 43] width 3 height 4
select select "130"
select select "service"
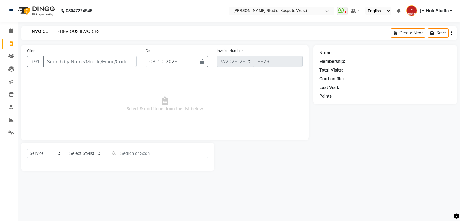
click at [79, 31] on link "PREVIOUS INVOICES" at bounding box center [78, 31] width 42 height 5
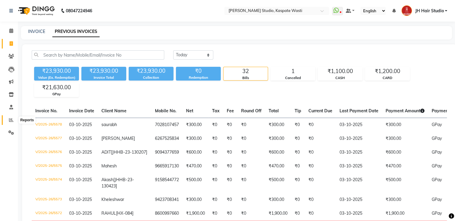
click at [13, 122] on icon at bounding box center [11, 120] width 4 height 4
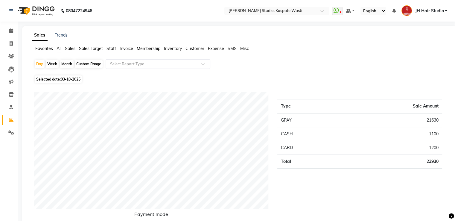
scroll to position [193, 0]
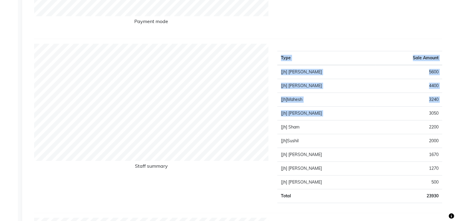
drag, startPoint x: 430, startPoint y: 111, endPoint x: 460, endPoint y: 107, distance: 30.2
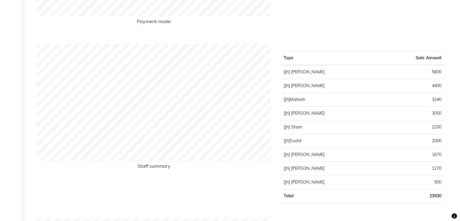
scroll to position [0, 0]
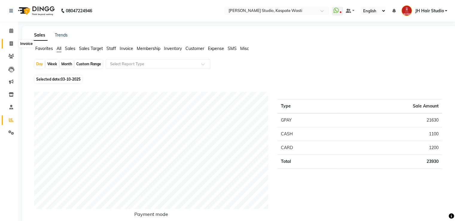
click at [10, 42] on icon at bounding box center [11, 43] width 3 height 4
select select "130"
select select "service"
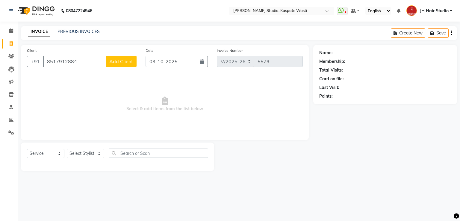
type input "8517912884"
click at [129, 58] on span "Add Client" at bounding box center [121, 61] width 24 height 6
select select "22"
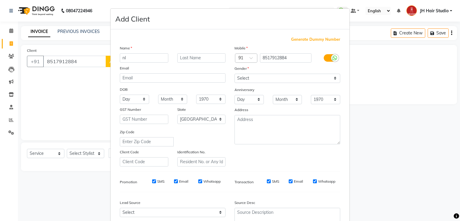
type input "n"
type input "NIKHIL"
click at [242, 75] on select "Select Male Female Other Prefer Not To Say" at bounding box center [287, 78] width 106 height 9
select select "male"
click at [234, 74] on select "Select Male Female Other Prefer Not To Say" at bounding box center [287, 78] width 106 height 9
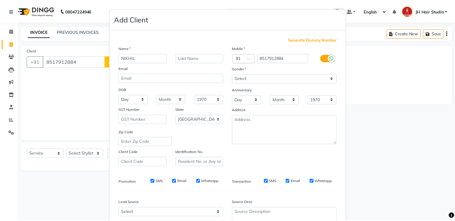
scroll to position [58, 0]
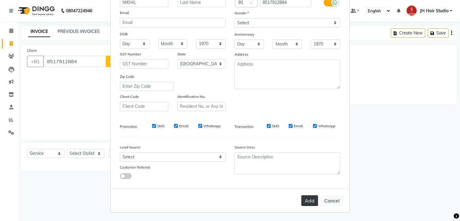
click at [305, 201] on button "Add" at bounding box center [309, 200] width 17 height 11
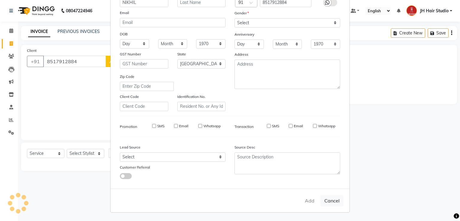
select select
select select "null"
select select
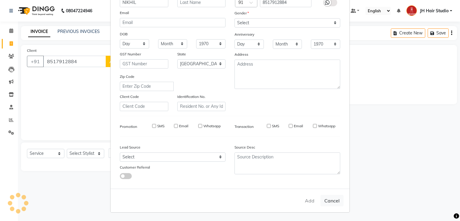
select select
checkbox input "false"
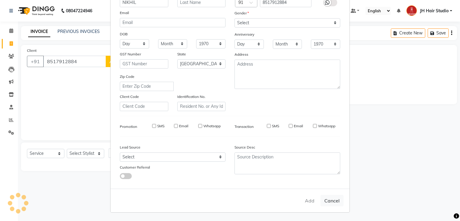
checkbox input "false"
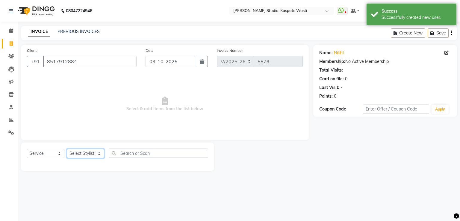
click at [78, 154] on select "Select Stylist [F1] GANESH [F1] Jagdish [ F1] RAM [F1]Sanjay [F1]Siddhu [F1] Su…" at bounding box center [85, 153] width 37 height 9
select select "93458"
click at [67, 149] on select "Select Stylist [F1] GANESH [F1] Jagdish [ F1] RAM [F1]Sanjay [F1]Siddhu [F1] Su…" at bounding box center [85, 153] width 37 height 9
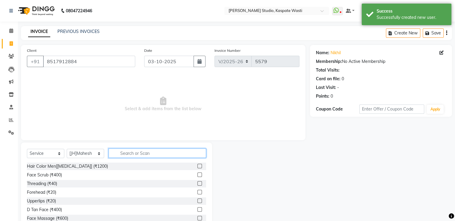
click at [136, 155] on input "text" at bounding box center [158, 152] width 98 height 9
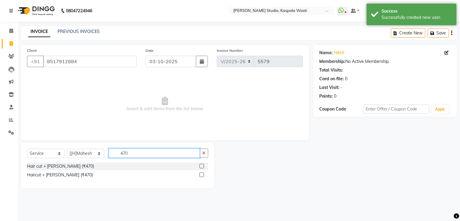
type input "470"
click at [201, 166] on label at bounding box center [201, 166] width 4 height 4
click at [201, 166] on input "checkbox" at bounding box center [201, 166] width 4 height 4
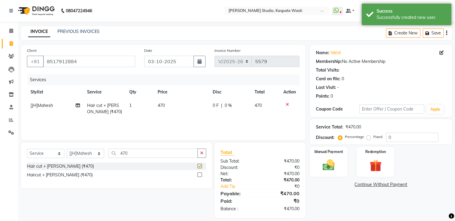
checkbox input "false"
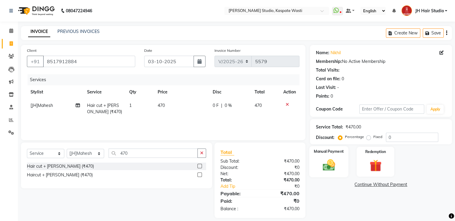
click at [328, 170] on img at bounding box center [329, 165] width 20 height 14
click at [360, 184] on span "GPay" at bounding box center [360, 184] width 12 height 7
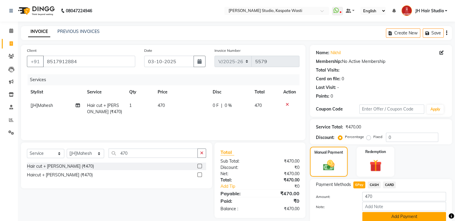
click at [399, 213] on button "Add Payment" at bounding box center [405, 216] width 84 height 9
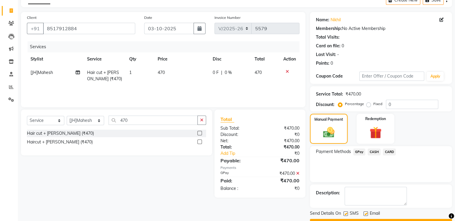
scroll to position [49, 0]
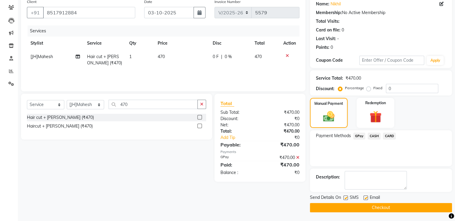
click at [366, 207] on button "Checkout" at bounding box center [381, 207] width 142 height 9
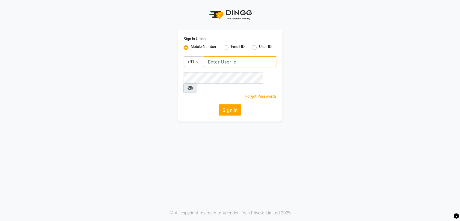
click at [242, 62] on input "Username" at bounding box center [240, 61] width 73 height 11
type input "8805000656"
click at [228, 104] on button "Sign In" at bounding box center [230, 109] width 23 height 11
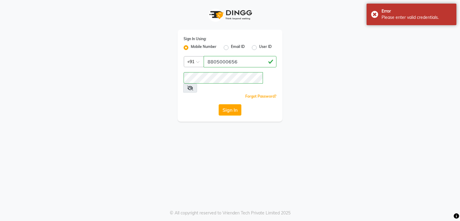
click at [193, 86] on icon at bounding box center [190, 88] width 6 height 5
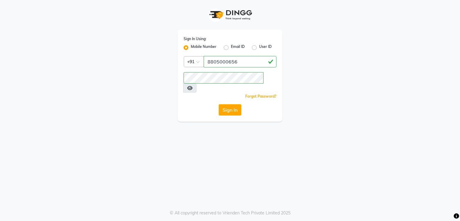
click at [229, 95] on div "Sign In Using: Mobile Number Email ID User ID Country Code × +91 8805000656 Rem…" at bounding box center [230, 76] width 105 height 92
click at [230, 104] on button "Sign In" at bounding box center [230, 109] width 23 height 11
click at [192, 86] on icon at bounding box center [189, 88] width 5 height 5
click at [232, 104] on button "Sign In" at bounding box center [230, 109] width 23 height 11
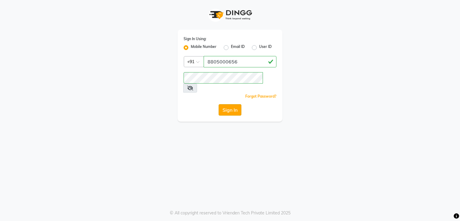
click at [234, 104] on button "Sign In" at bounding box center [230, 109] width 23 height 11
click at [228, 104] on button "Sign In" at bounding box center [230, 109] width 23 height 11
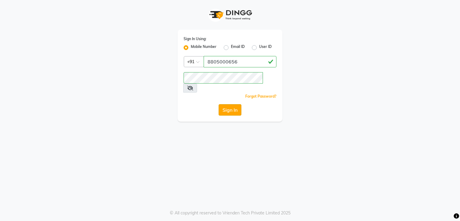
click at [228, 104] on button "Sign In" at bounding box center [230, 109] width 23 height 11
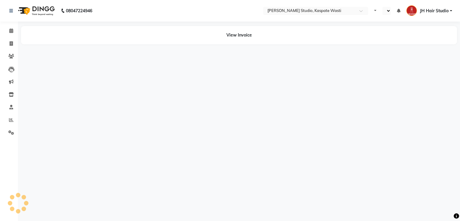
select select "en"
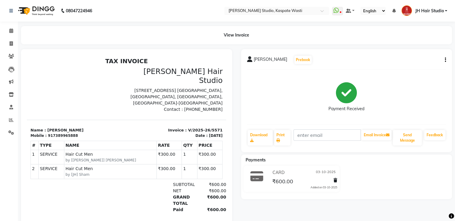
click at [444, 60] on button "button" at bounding box center [445, 60] width 4 height 6
click at [413, 54] on div "Cancel Invoice" at bounding box center [422, 55] width 30 height 7
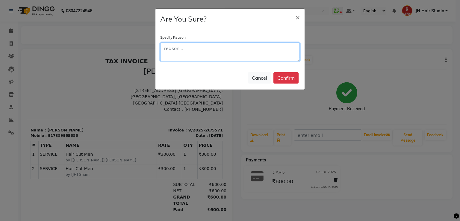
click at [195, 54] on textarea at bounding box center [230, 52] width 140 height 19
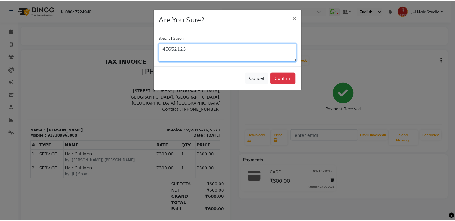
scroll to position [5, 0]
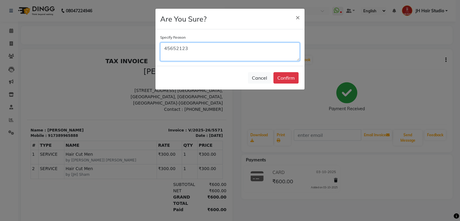
type textarea "45652123"
click at [275, 84] on div "Cancel Confirm" at bounding box center [229, 78] width 149 height 24
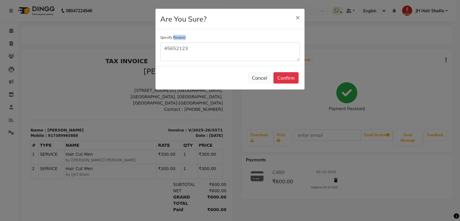
click at [275, 84] on div "Cancel Confirm" at bounding box center [229, 78] width 149 height 24
click at [286, 78] on button "Confirm" at bounding box center [285, 77] width 25 height 11
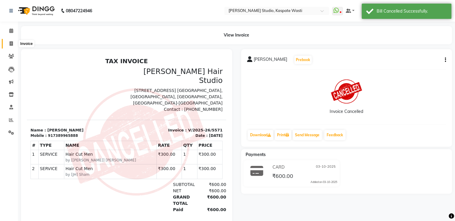
click at [10, 44] on icon at bounding box center [11, 43] width 3 height 4
select select "service"
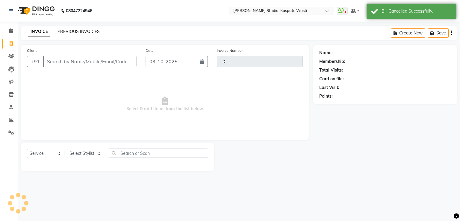
click at [76, 32] on link "PREVIOUS INVOICES" at bounding box center [78, 31] width 42 height 5
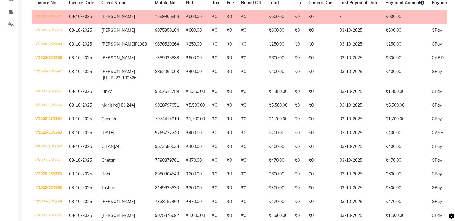
scroll to position [119, 0]
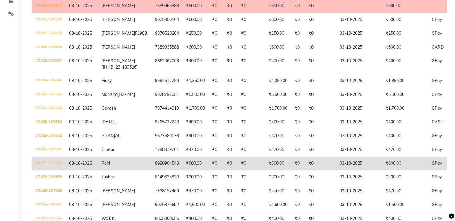
click at [347, 170] on td "03-10-2025" at bounding box center [359, 164] width 46 height 14
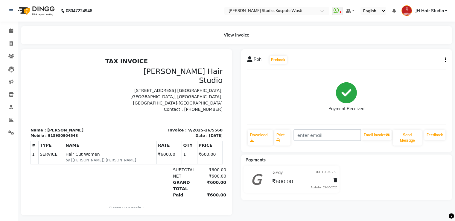
click at [448, 59] on div "Rohi Prebook Payment Received Download Print Email Invoice Send Message Feedback" at bounding box center [346, 100] width 211 height 103
click at [444, 59] on button "button" at bounding box center [445, 60] width 4 height 6
click at [415, 61] on div "Edit Invoice" at bounding box center [422, 63] width 30 height 7
select select "service"
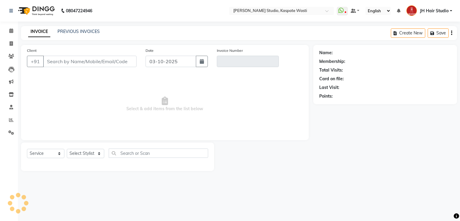
type input "8980904543"
type input "V/2025-26/5560"
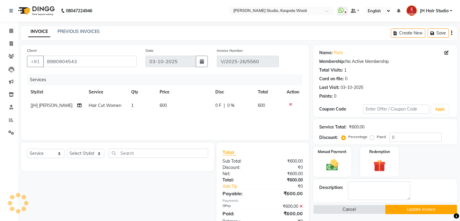
select select "select"
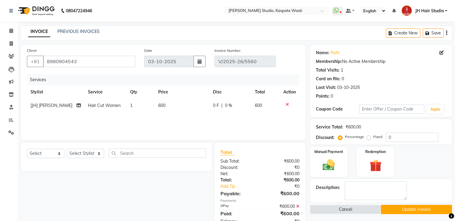
click at [298, 206] on icon at bounding box center [297, 206] width 3 height 4
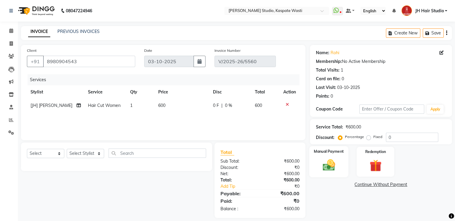
click at [326, 172] on img at bounding box center [329, 165] width 20 height 14
click at [389, 186] on span "CARD" at bounding box center [389, 184] width 13 height 7
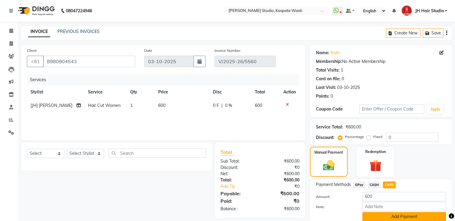
click at [402, 215] on button "Add Payment" at bounding box center [405, 216] width 84 height 9
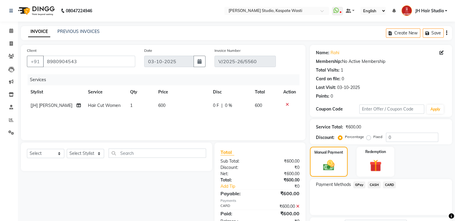
scroll to position [40, 0]
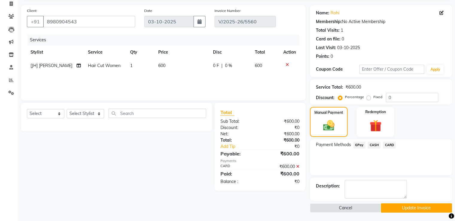
click at [404, 207] on button "Update Invoice" at bounding box center [416, 207] width 71 height 9
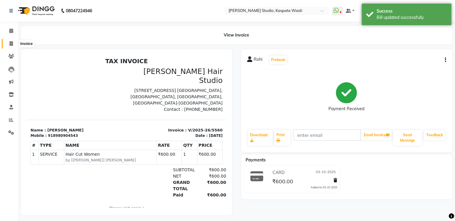
click at [10, 41] on icon at bounding box center [11, 43] width 3 height 4
select select "service"
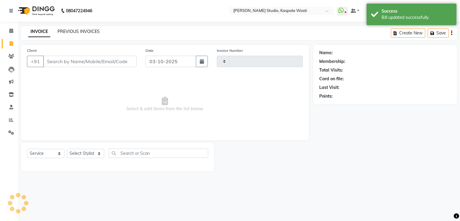
type input "5572"
select select "130"
click at [70, 31] on link "PREVIOUS INVOICES" at bounding box center [78, 31] width 42 height 5
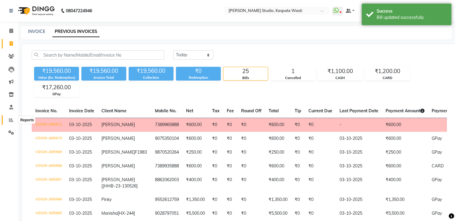
click at [8, 118] on span at bounding box center [11, 120] width 10 height 7
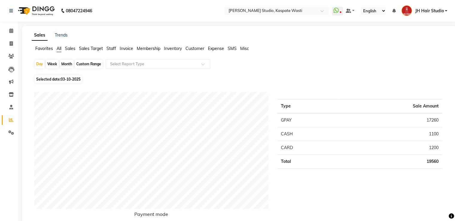
scroll to position [193, 0]
